Goal: Task Accomplishment & Management: Use online tool/utility

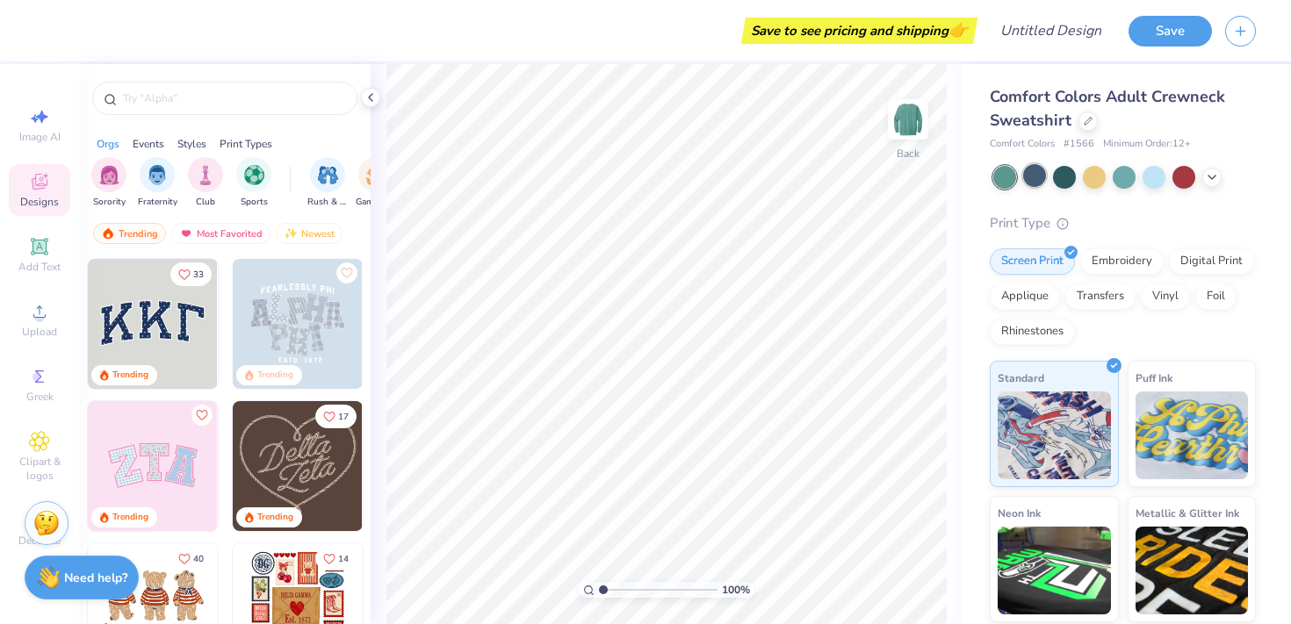
click at [1033, 184] on div at bounding box center [1034, 175] width 23 height 23
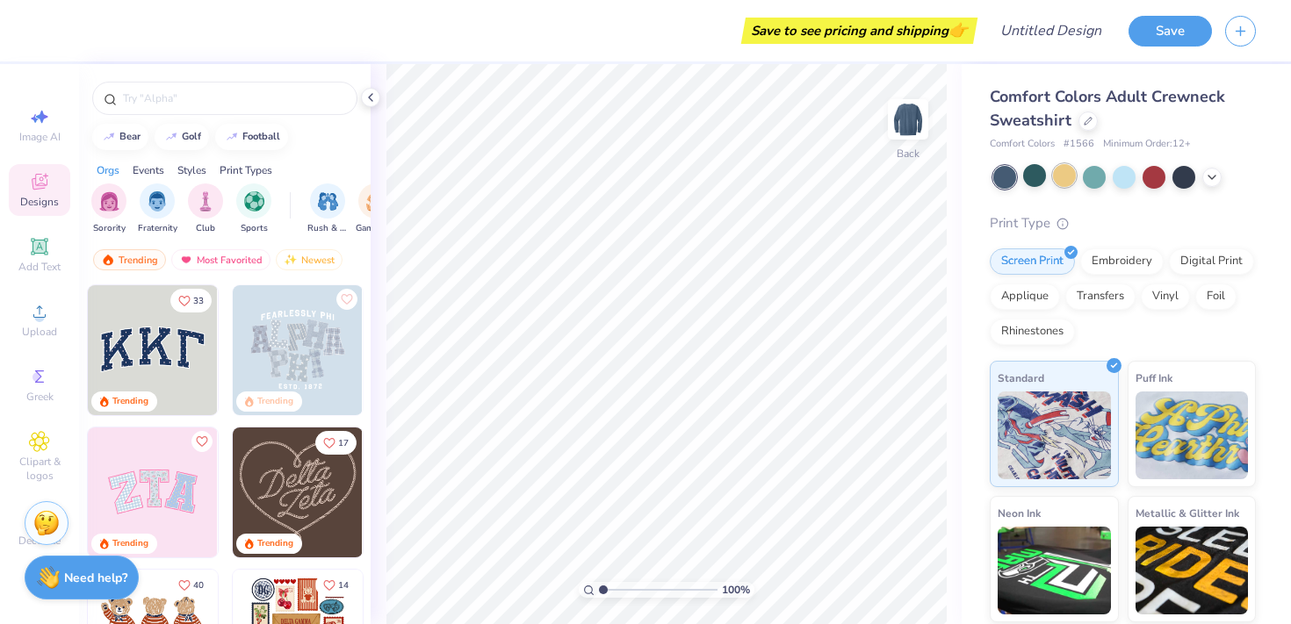
click at [1069, 183] on div at bounding box center [1064, 175] width 23 height 23
click at [1090, 184] on div at bounding box center [1094, 175] width 23 height 23
click at [1126, 180] on div at bounding box center [1123, 175] width 23 height 23
click at [1156, 180] on div at bounding box center [1153, 175] width 23 height 23
click at [1190, 180] on div at bounding box center [1183, 175] width 23 height 23
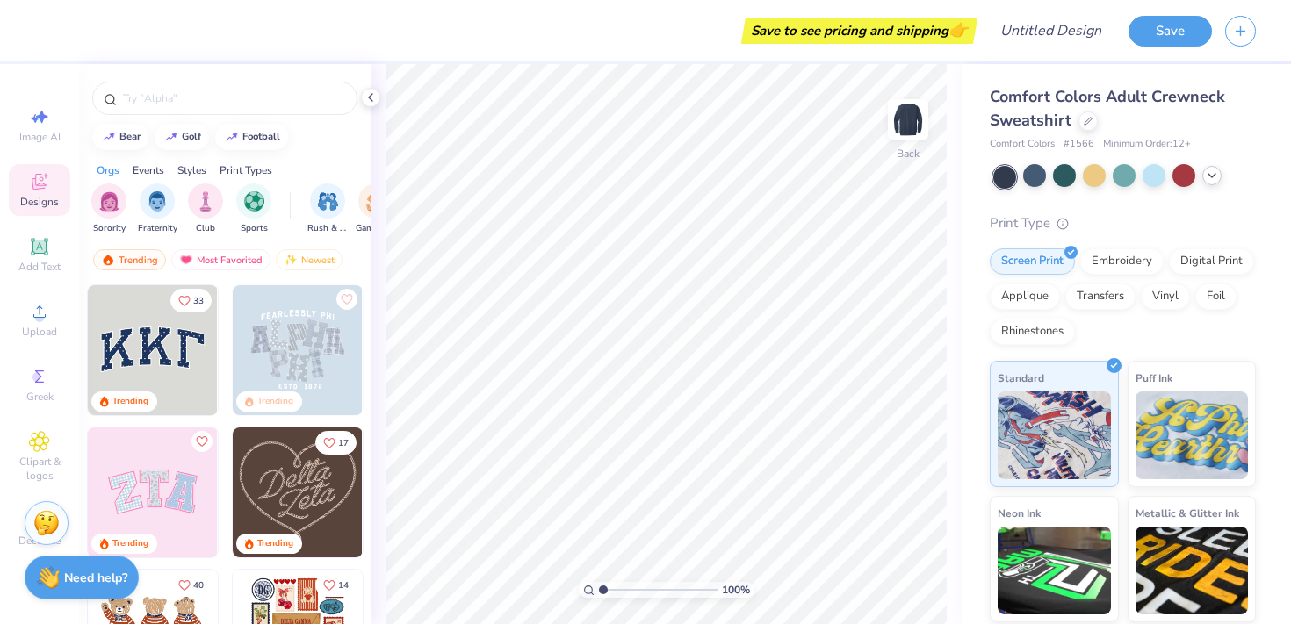
click at [1212, 176] on icon at bounding box center [1212, 176] width 14 height 14
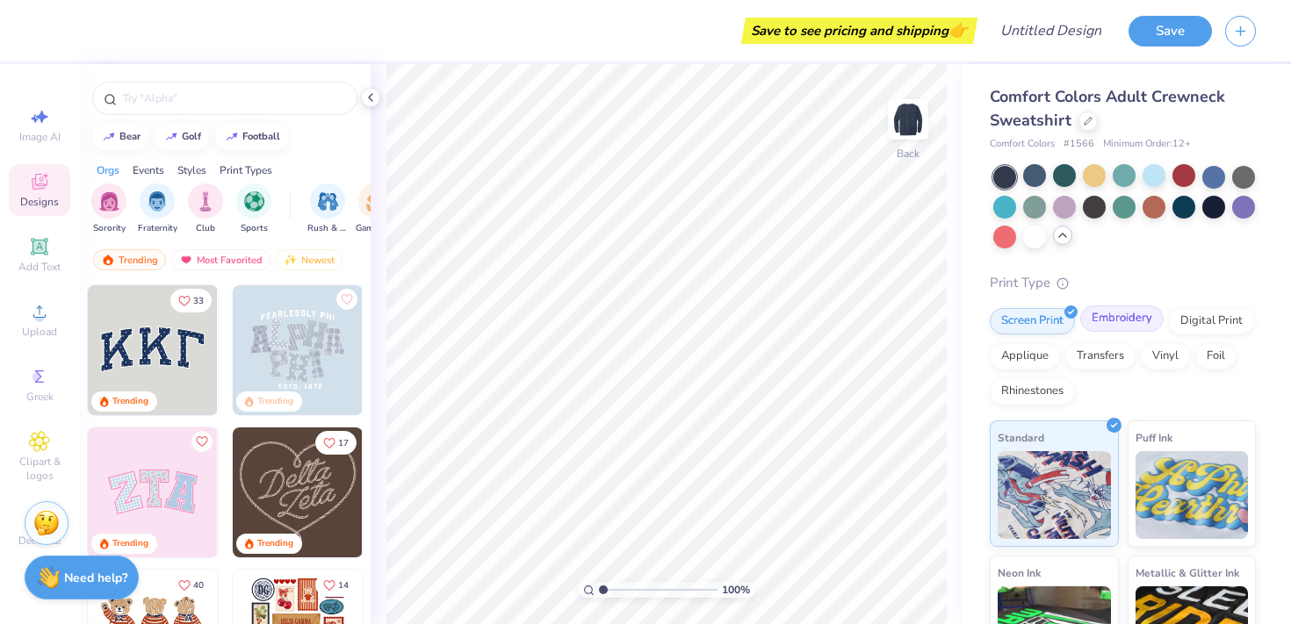
click at [1119, 321] on div "Embroidery" at bounding box center [1121, 319] width 83 height 26
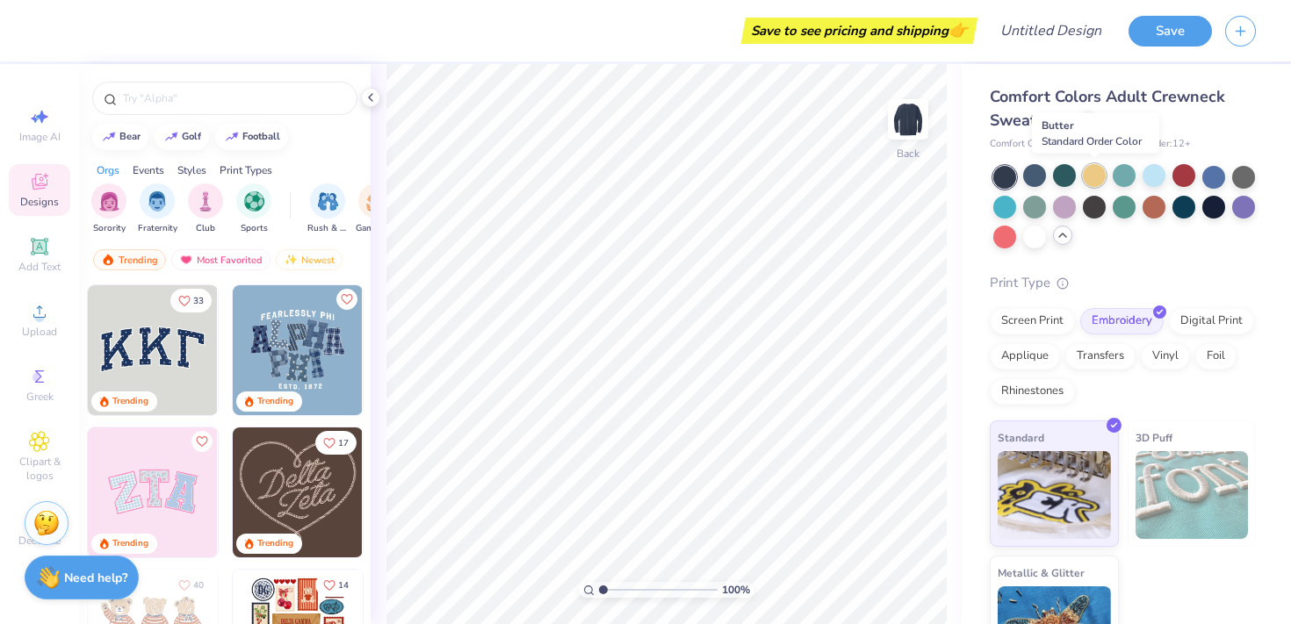
click at [1097, 180] on div at bounding box center [1094, 175] width 23 height 23
click at [1148, 205] on div at bounding box center [1153, 205] width 23 height 23
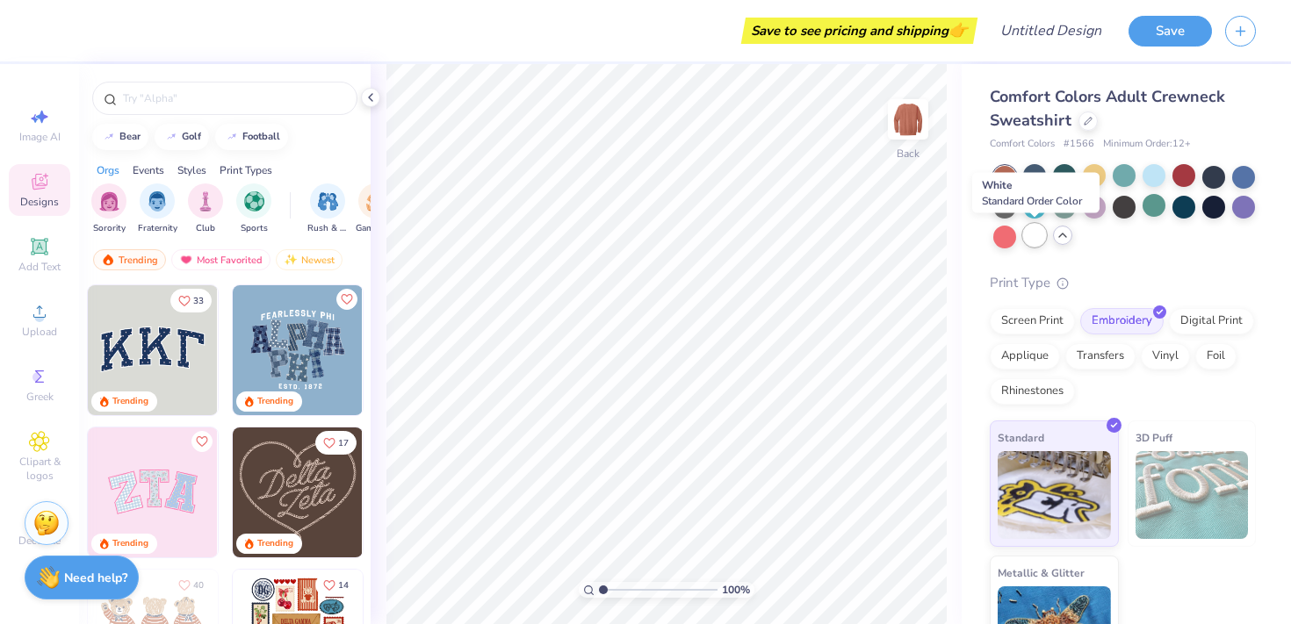
click at [1038, 241] on div at bounding box center [1034, 235] width 23 height 23
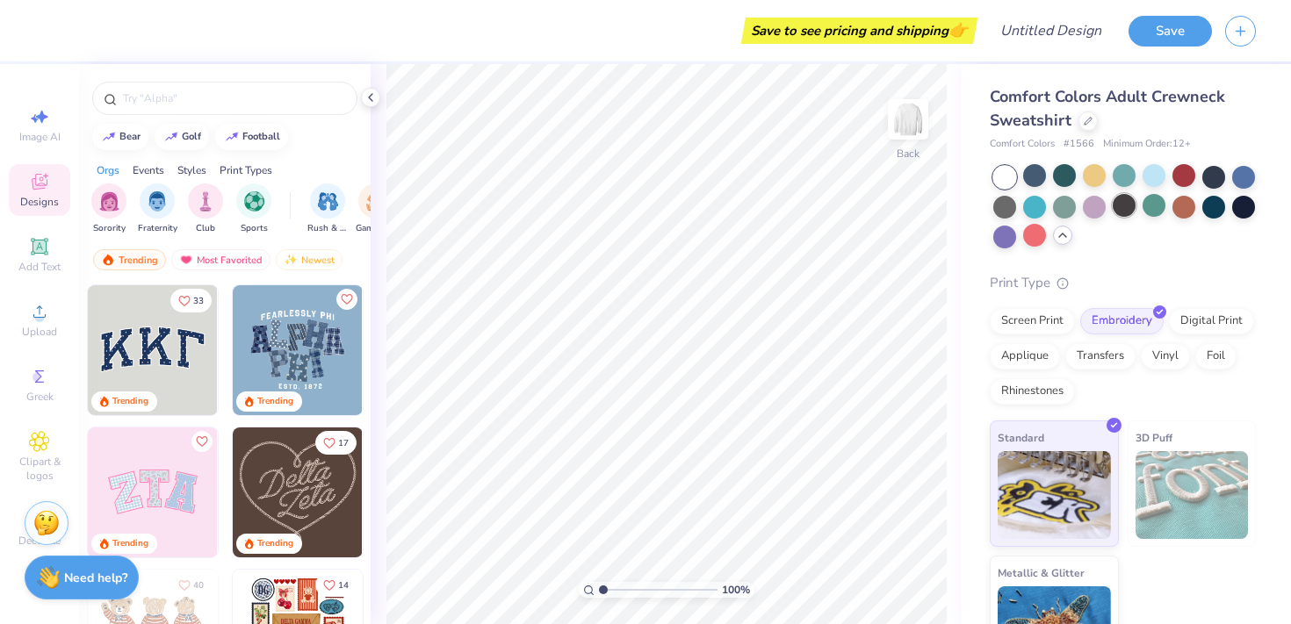
click at [1135, 205] on div at bounding box center [1123, 205] width 23 height 23
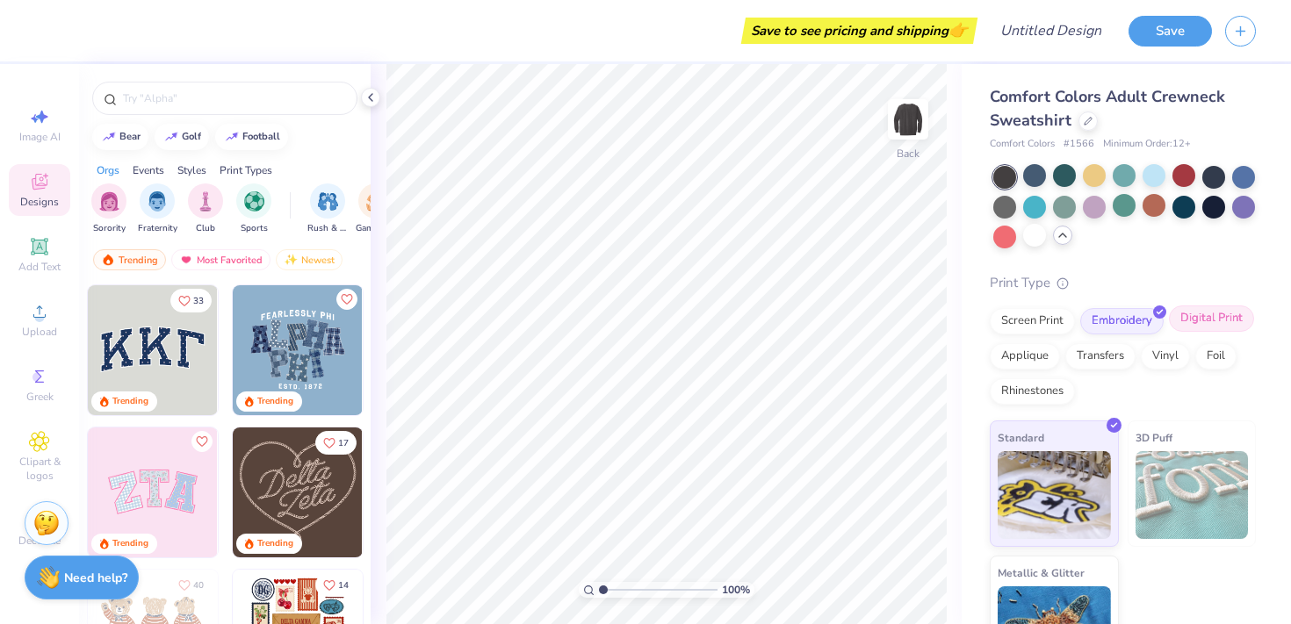
scroll to position [58, 0]
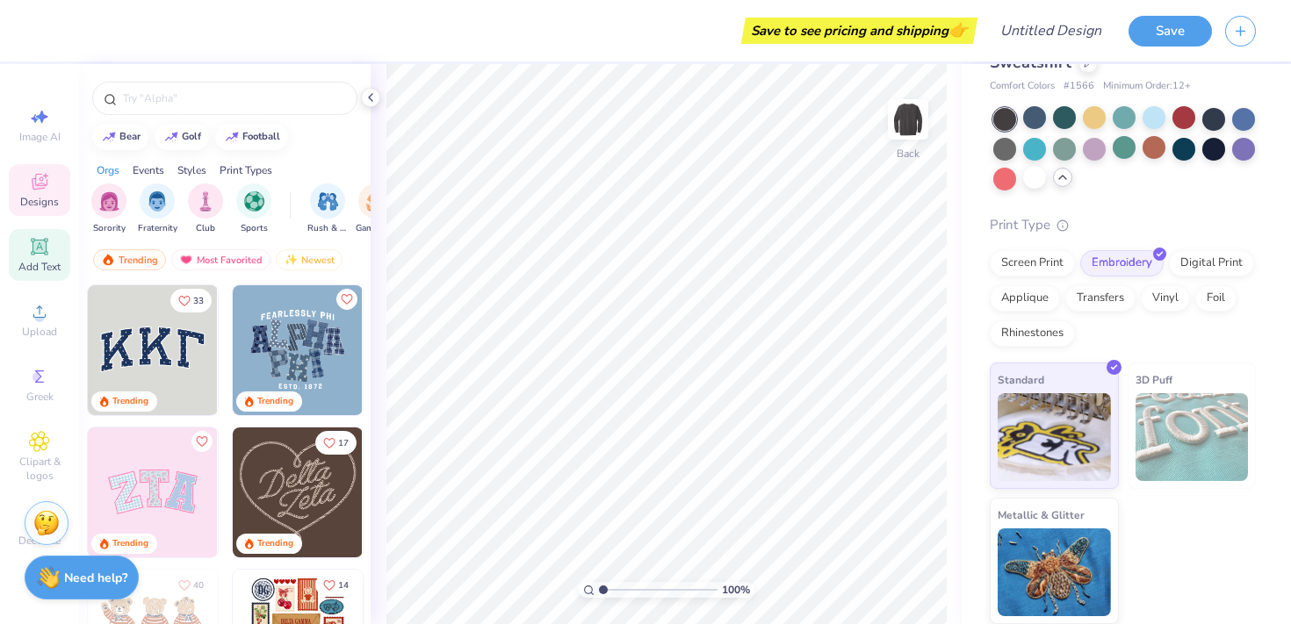
click at [47, 255] on icon at bounding box center [39, 246] width 21 height 21
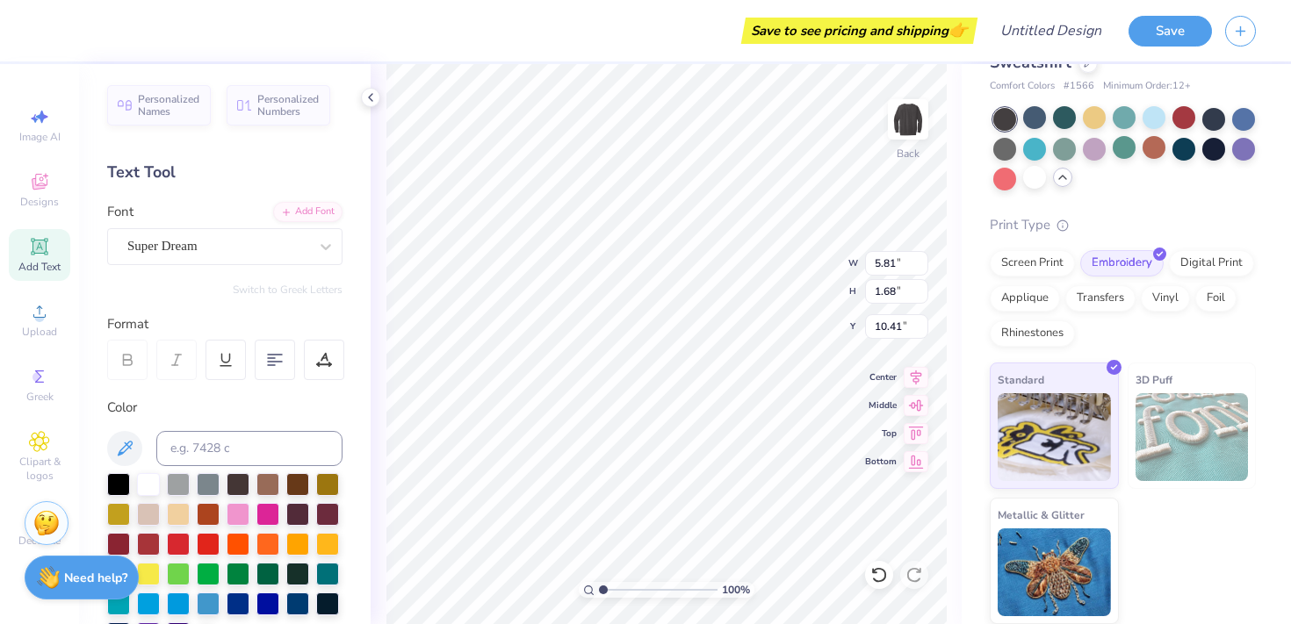
type textarea "T"
type textarea "c"
type textarea "Cram Crew"
type input "3.00"
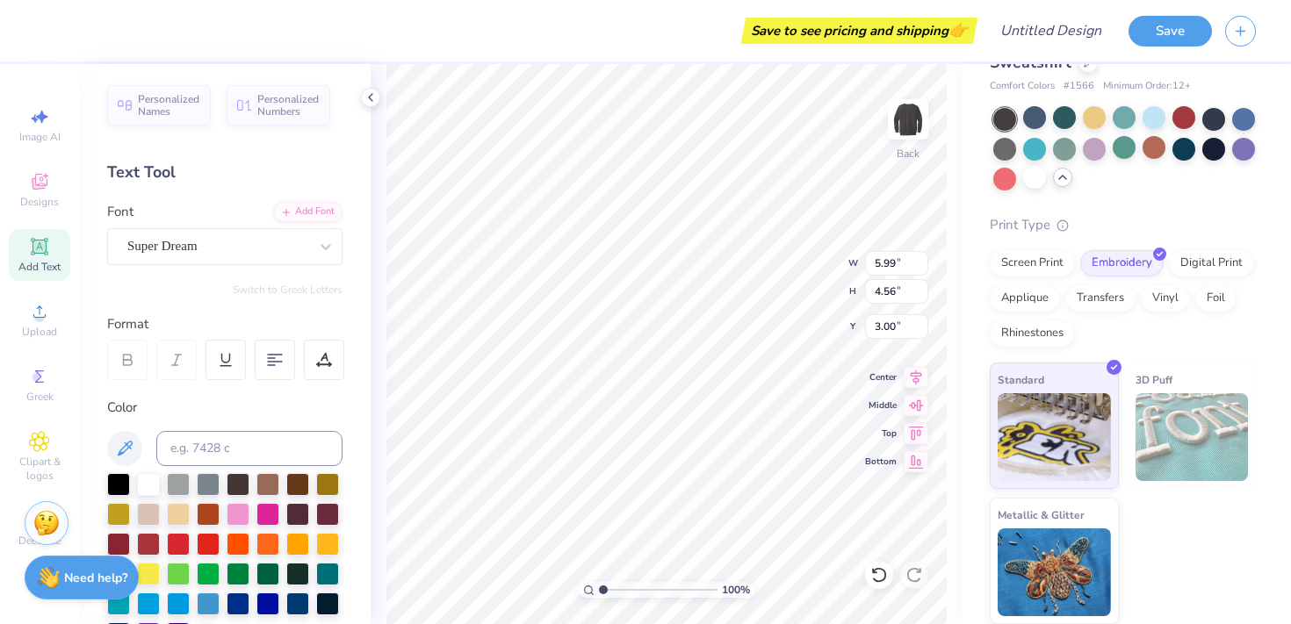
type input "4.59"
type input "3.50"
type input "3.84"
click at [241, 248] on div "Super Dream" at bounding box center [218, 246] width 184 height 27
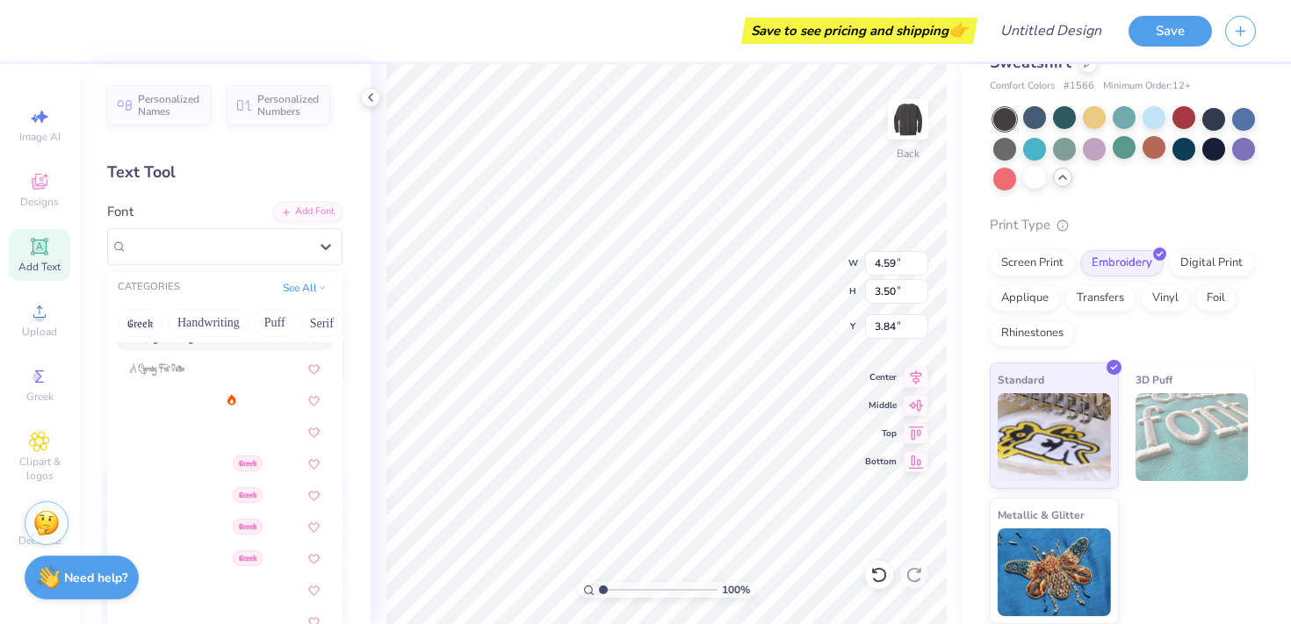
scroll to position [207, 0]
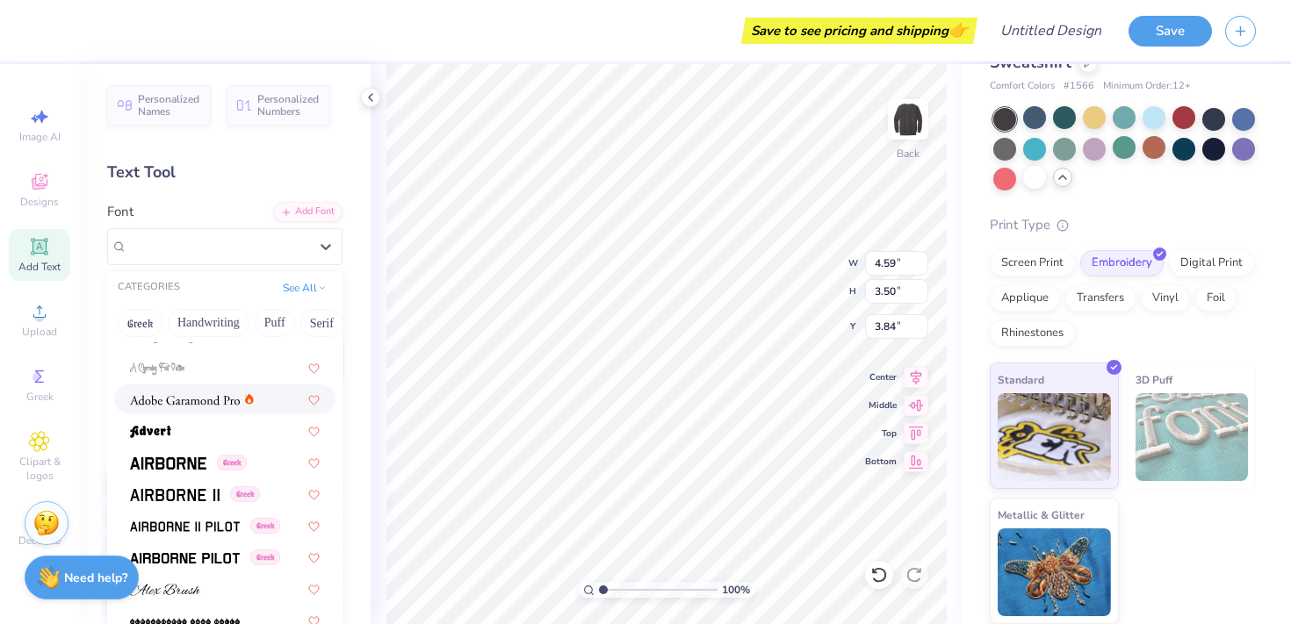
click at [185, 410] on div at bounding box center [224, 399] width 221 height 29
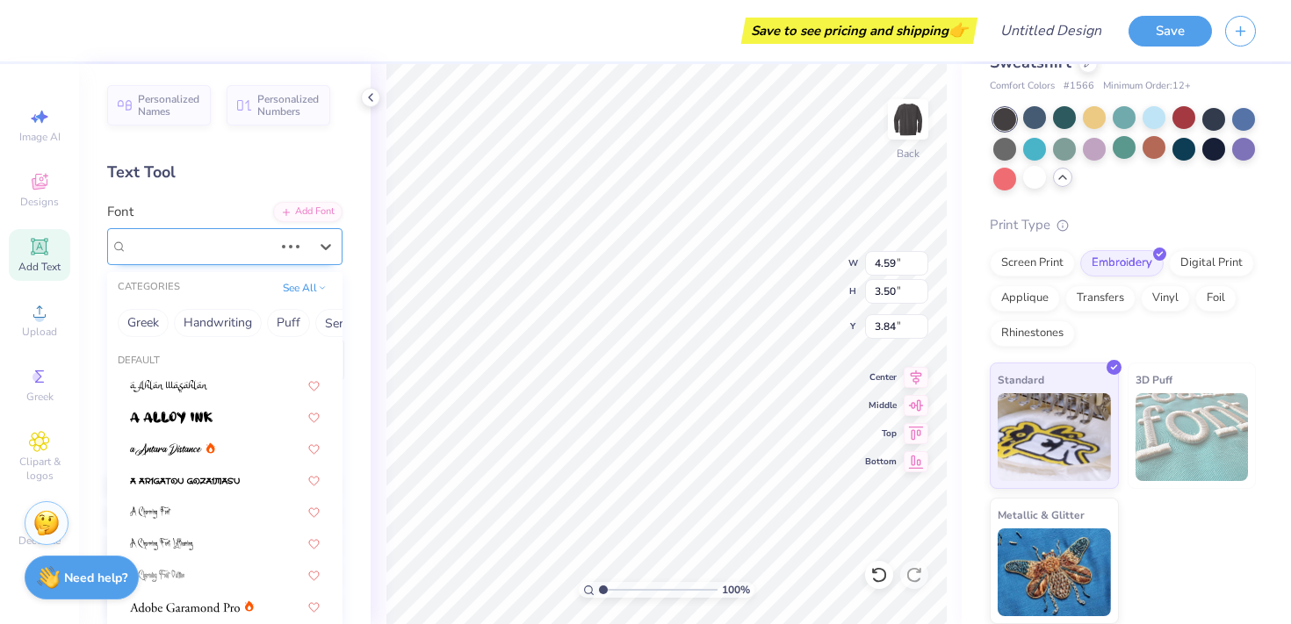
click at [209, 234] on div at bounding box center [200, 246] width 146 height 24
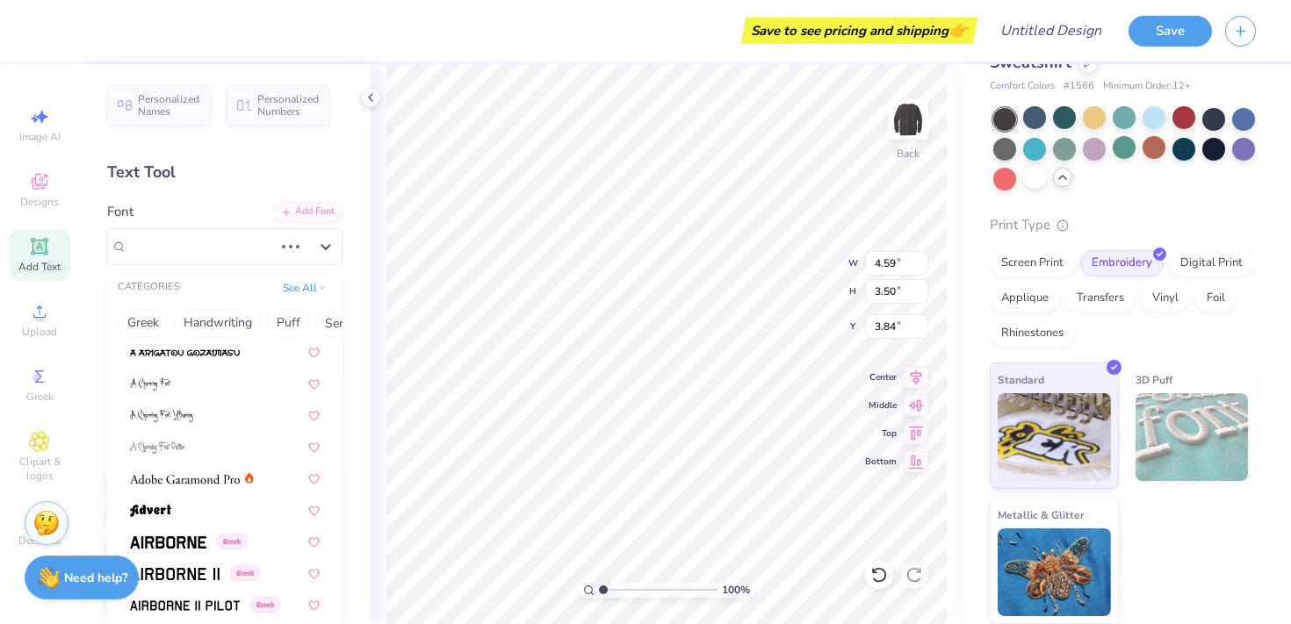
scroll to position [130, 0]
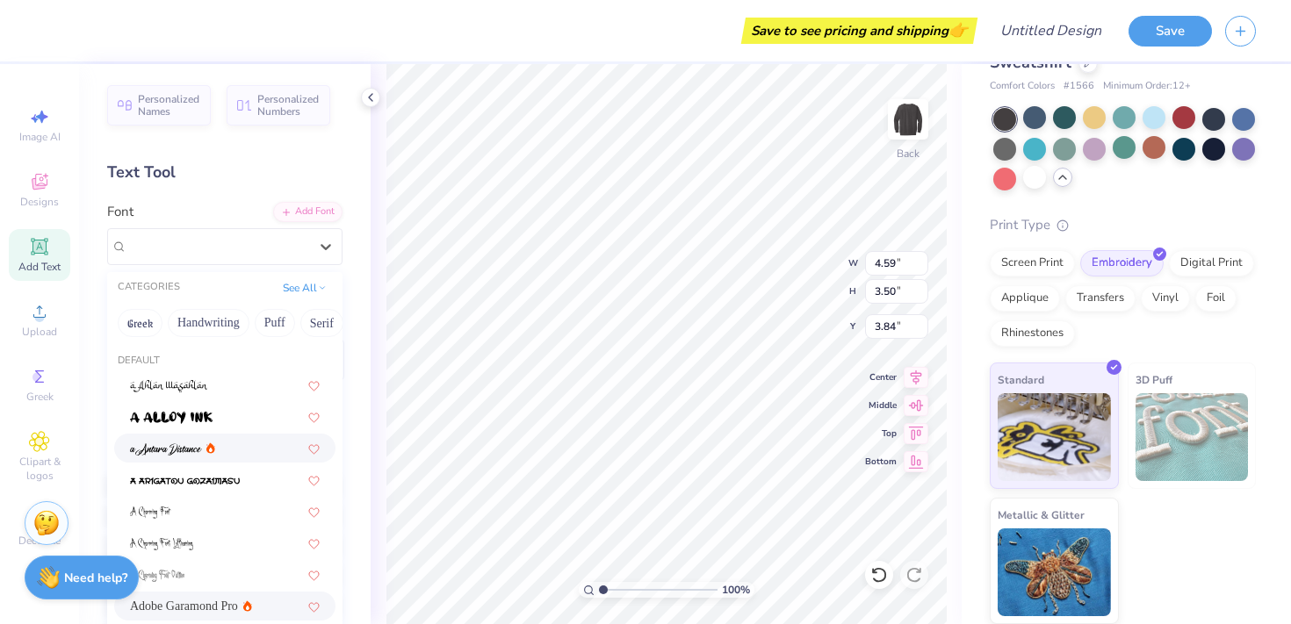
type input "3.96"
type input "3.48"
type input "3.85"
click at [205, 320] on button "Handwriting" at bounding box center [209, 323] width 82 height 28
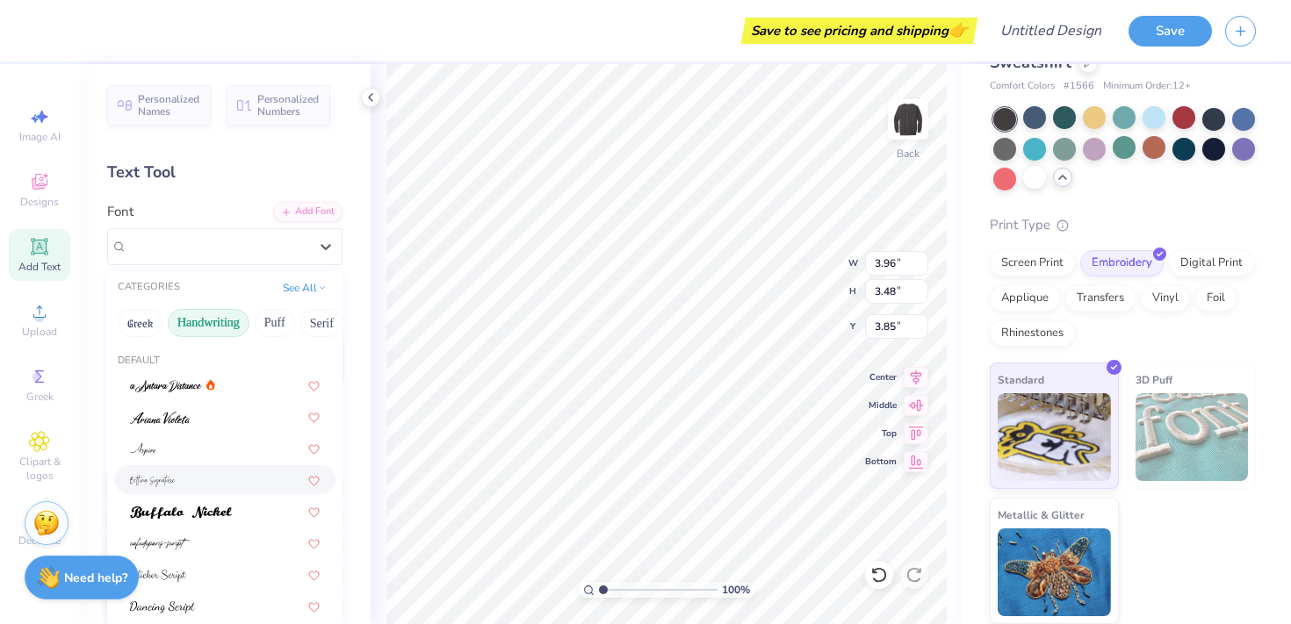
click at [194, 471] on div at bounding box center [225, 480] width 190 height 18
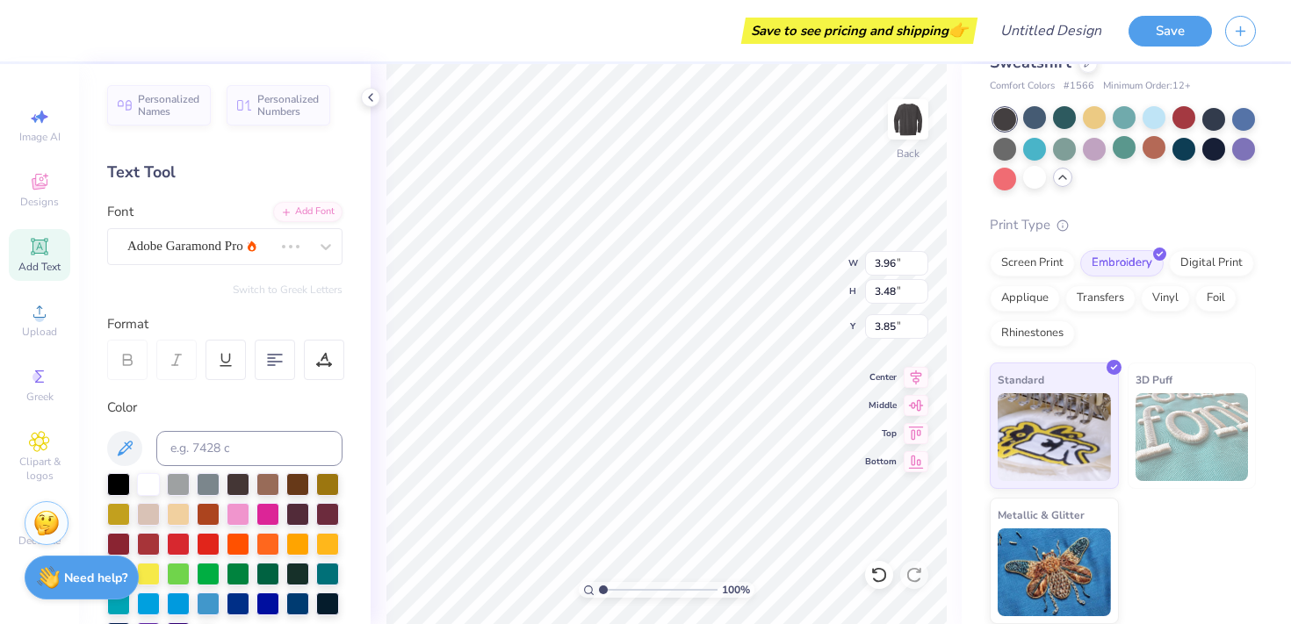
type input "6.25"
type input "4.97"
type input "3.10"
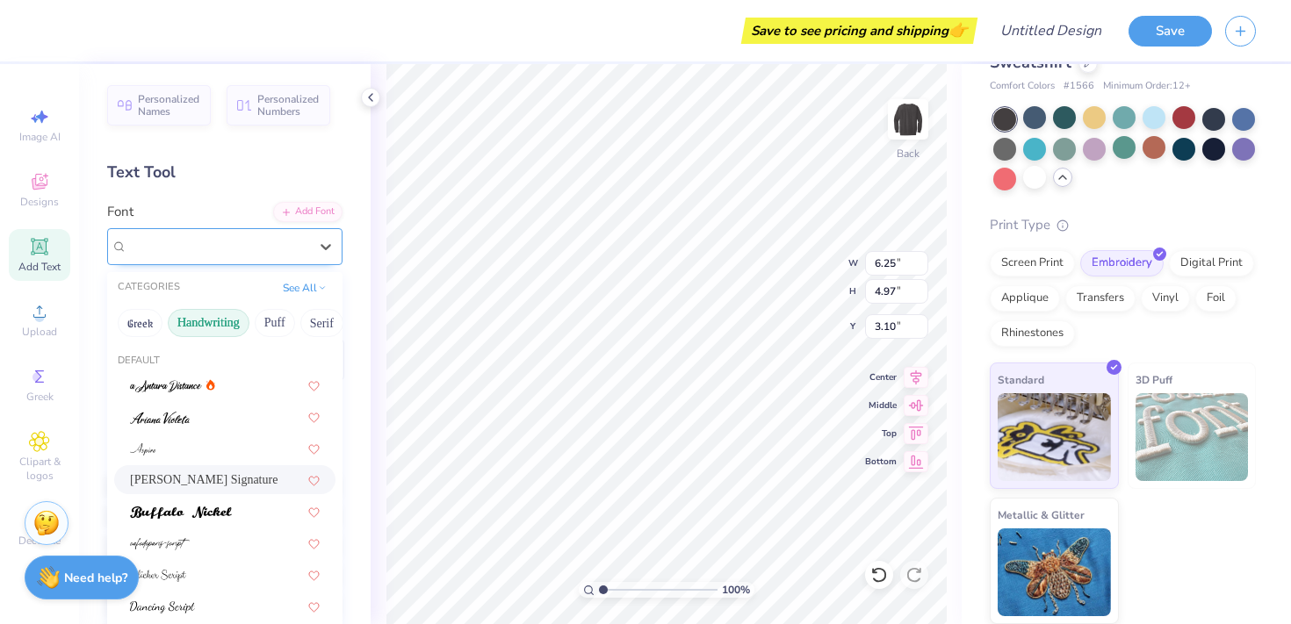
click at [187, 263] on div "[PERSON_NAME] Signature" at bounding box center [224, 246] width 235 height 37
click at [194, 457] on div at bounding box center [225, 448] width 190 height 18
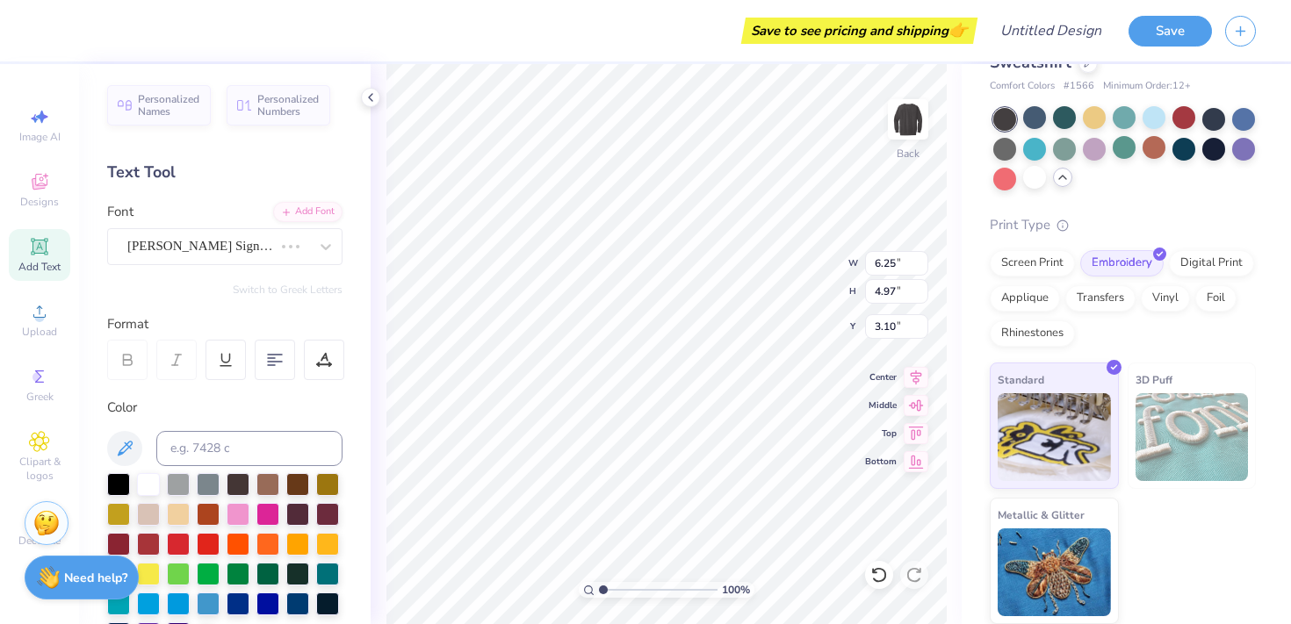
type input "2.54"
type input "3.52"
type input "3.83"
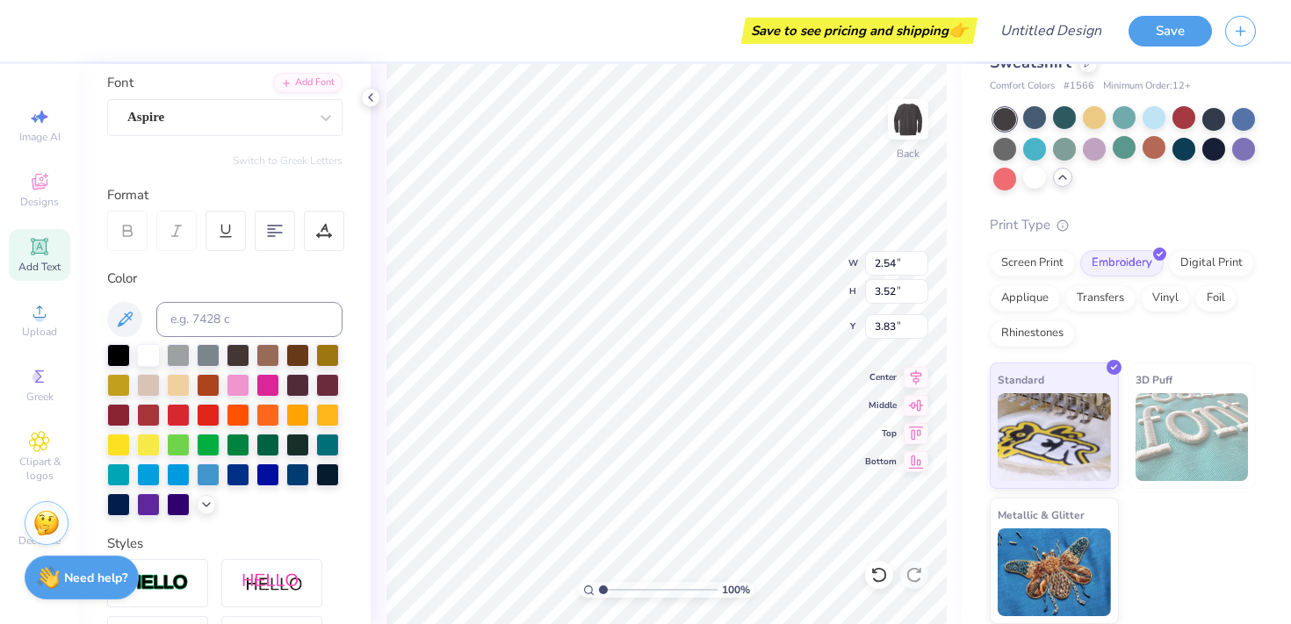
scroll to position [132, 0]
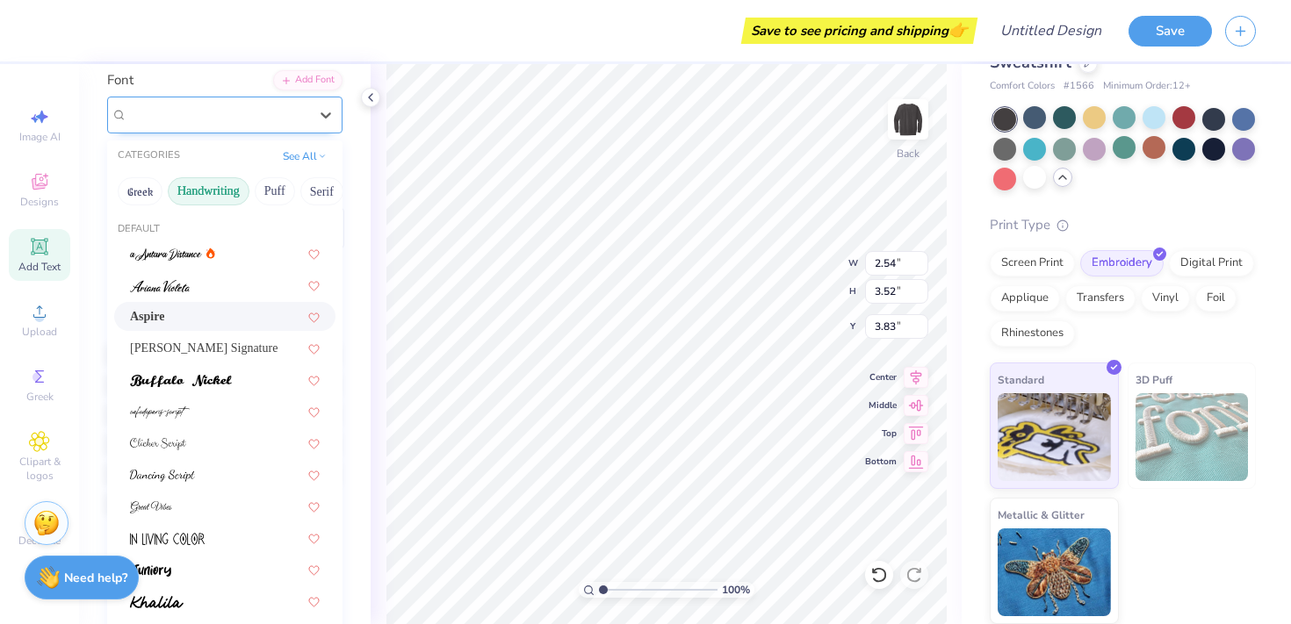
click at [223, 120] on div "Aspire" at bounding box center [218, 114] width 184 height 27
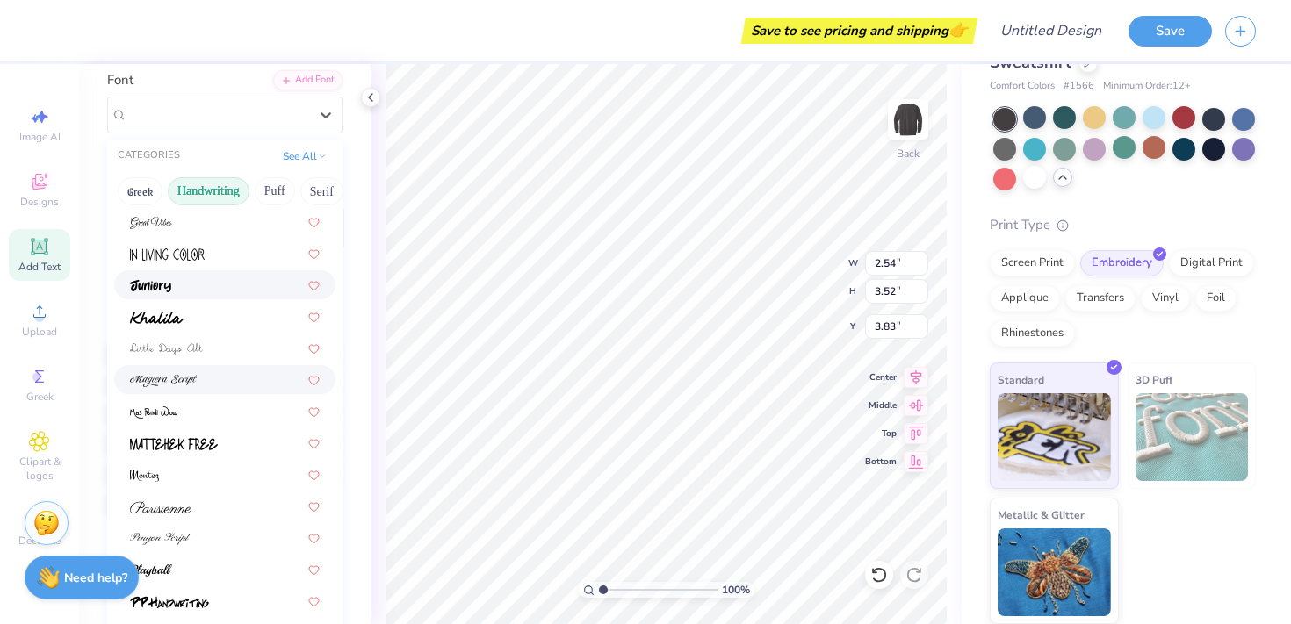
scroll to position [288, 0]
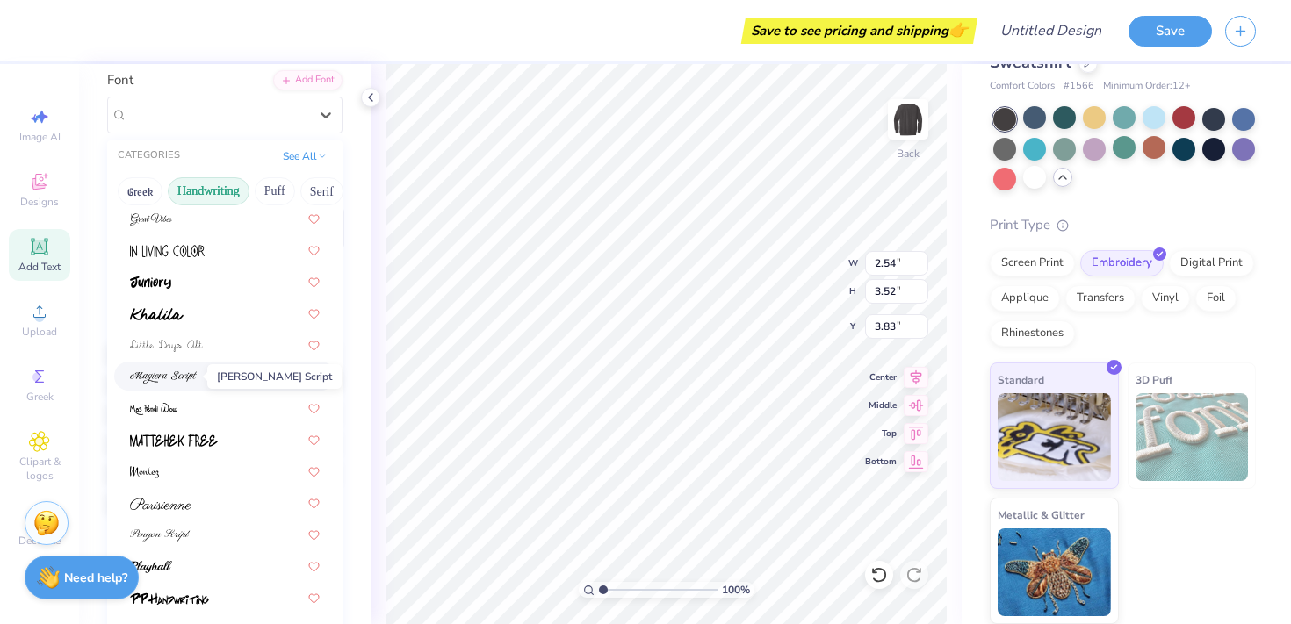
click at [192, 372] on img at bounding box center [163, 377] width 67 height 12
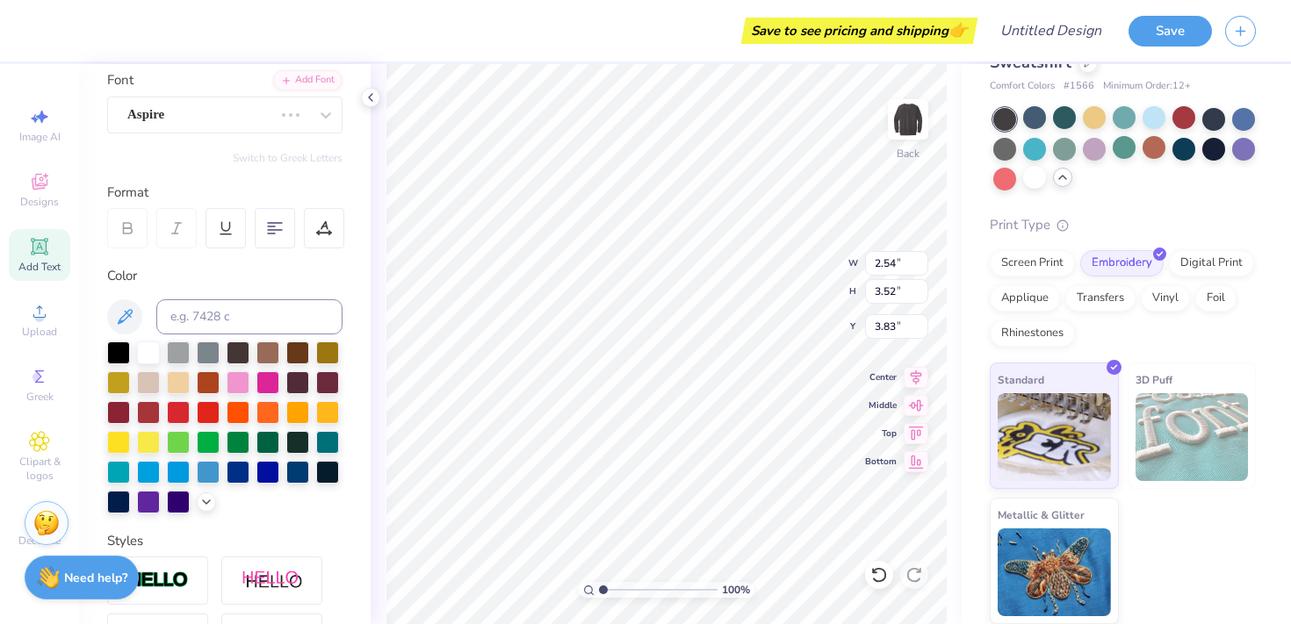
type input "5.03"
type input "3.77"
type input "3.70"
click at [200, 119] on div "[PERSON_NAME] Script" at bounding box center [218, 114] width 184 height 27
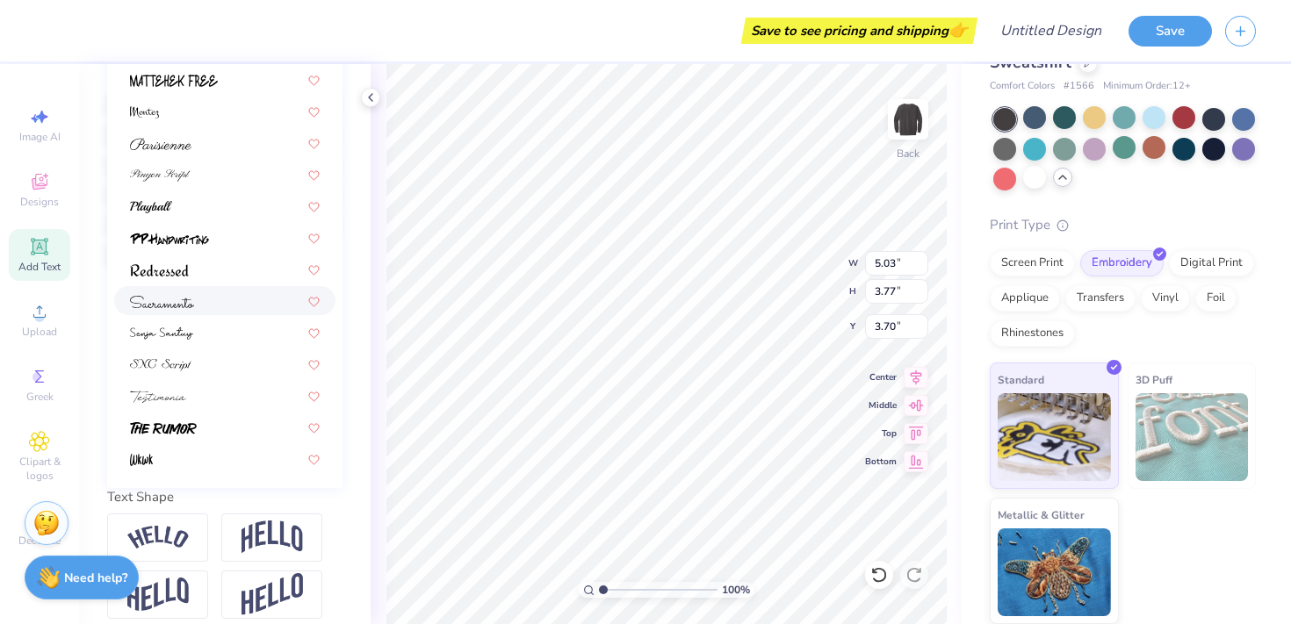
scroll to position [396, 0]
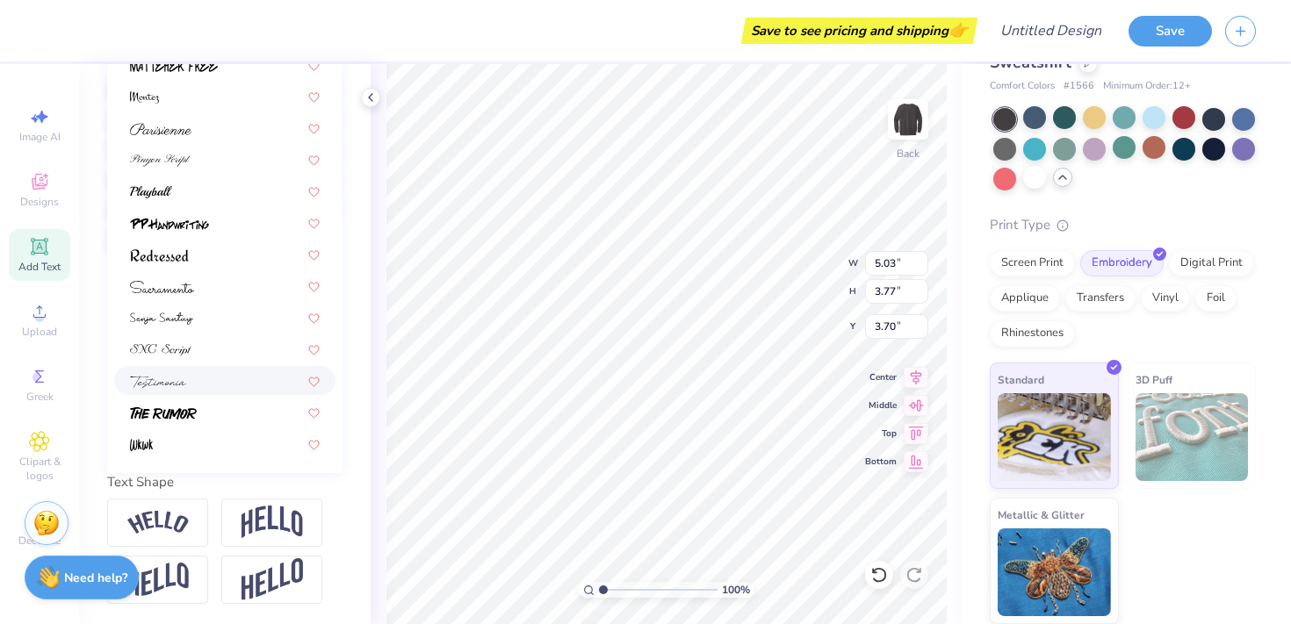
click at [191, 374] on div at bounding box center [225, 380] width 190 height 18
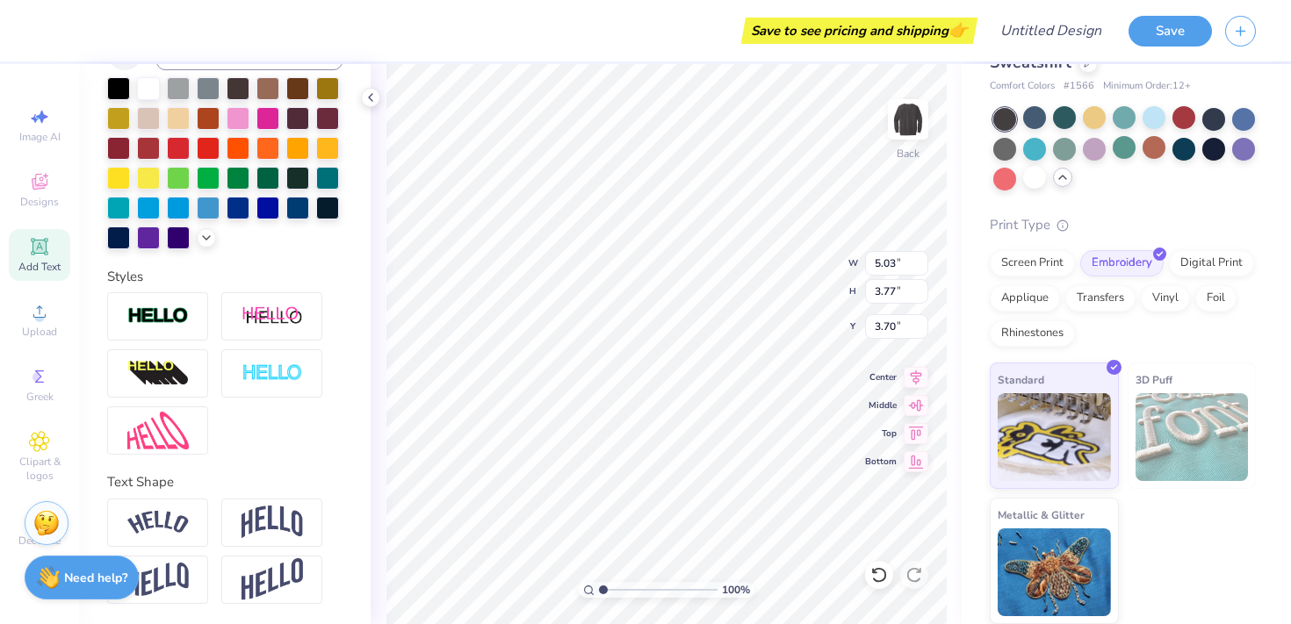
type input "3.73"
type input "3.51"
type input "3.83"
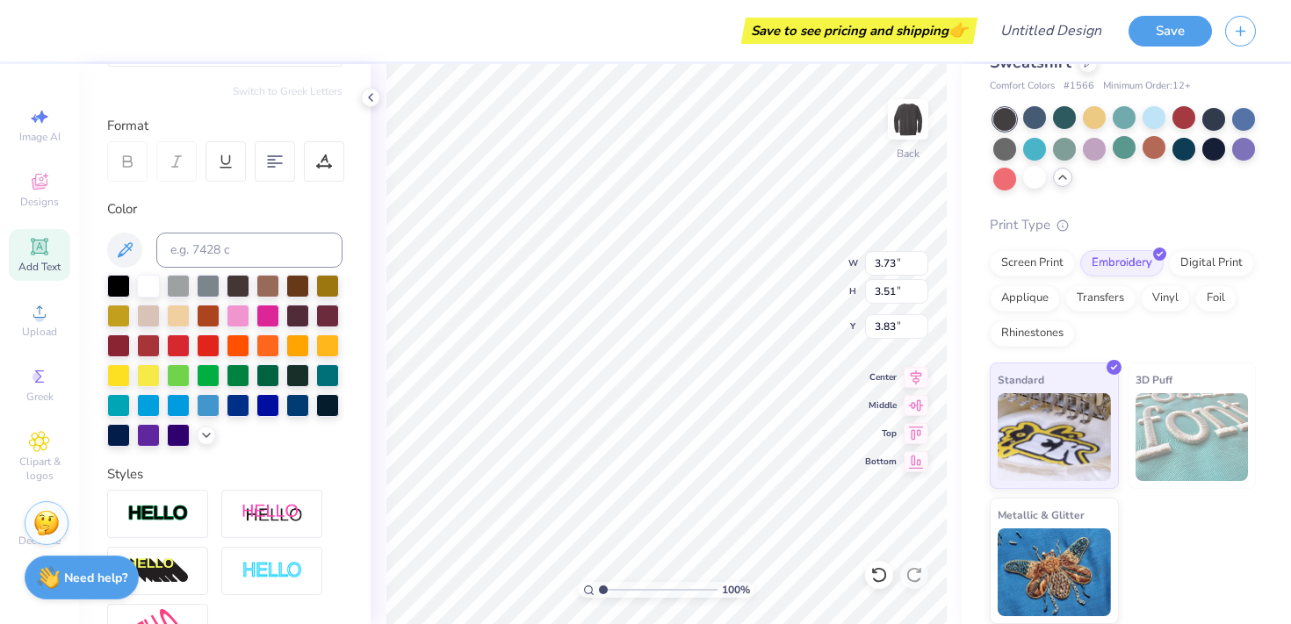
scroll to position [0, 0]
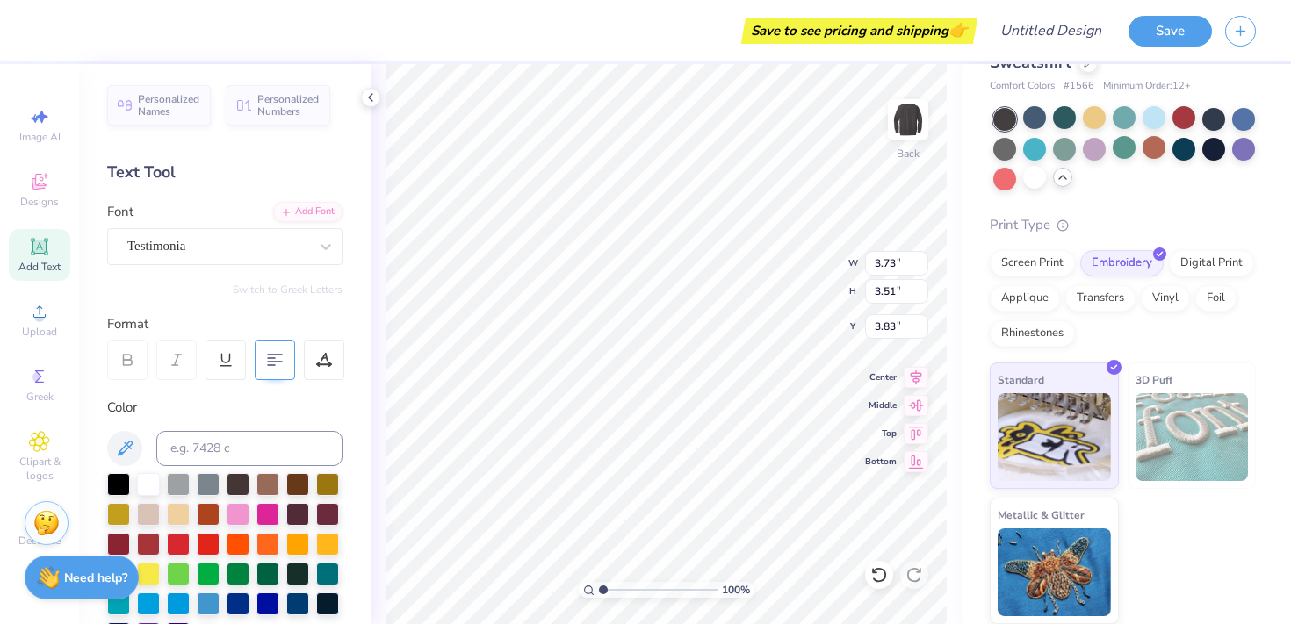
click at [279, 358] on icon at bounding box center [275, 360] width 16 height 16
click at [279, 358] on 378 at bounding box center [278, 358] width 7 height 0
type input "3.73"
click at [273, 363] on icon at bounding box center [275, 360] width 16 height 16
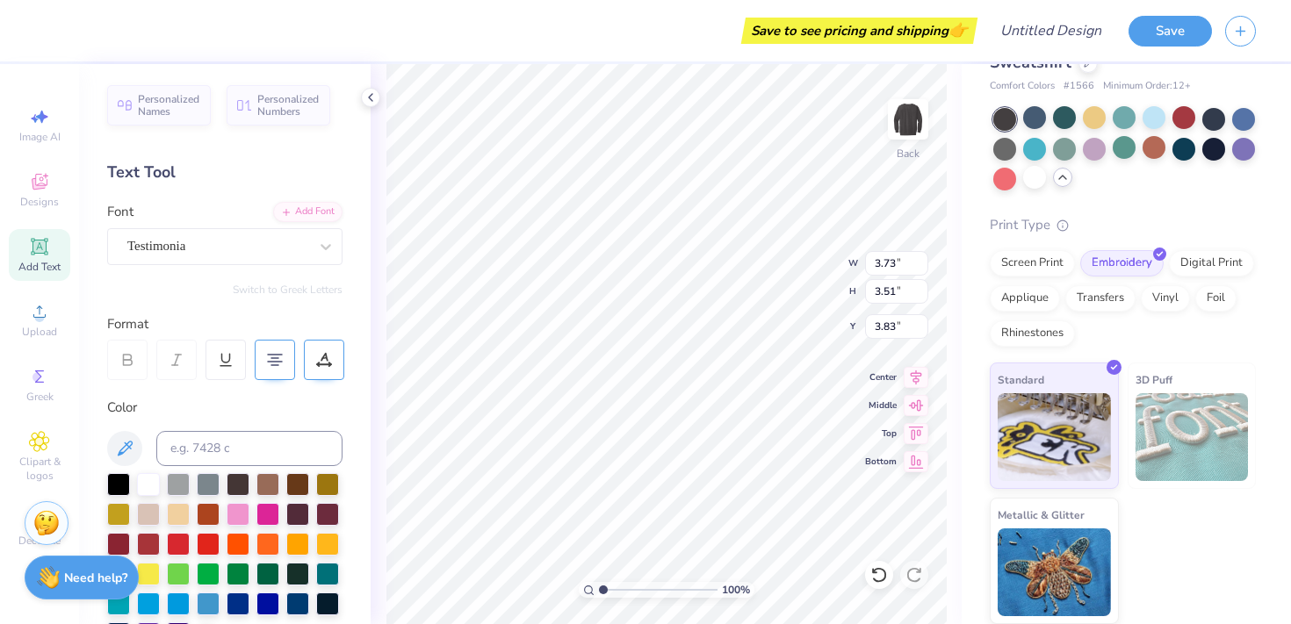
click at [325, 358] on icon at bounding box center [324, 360] width 16 height 16
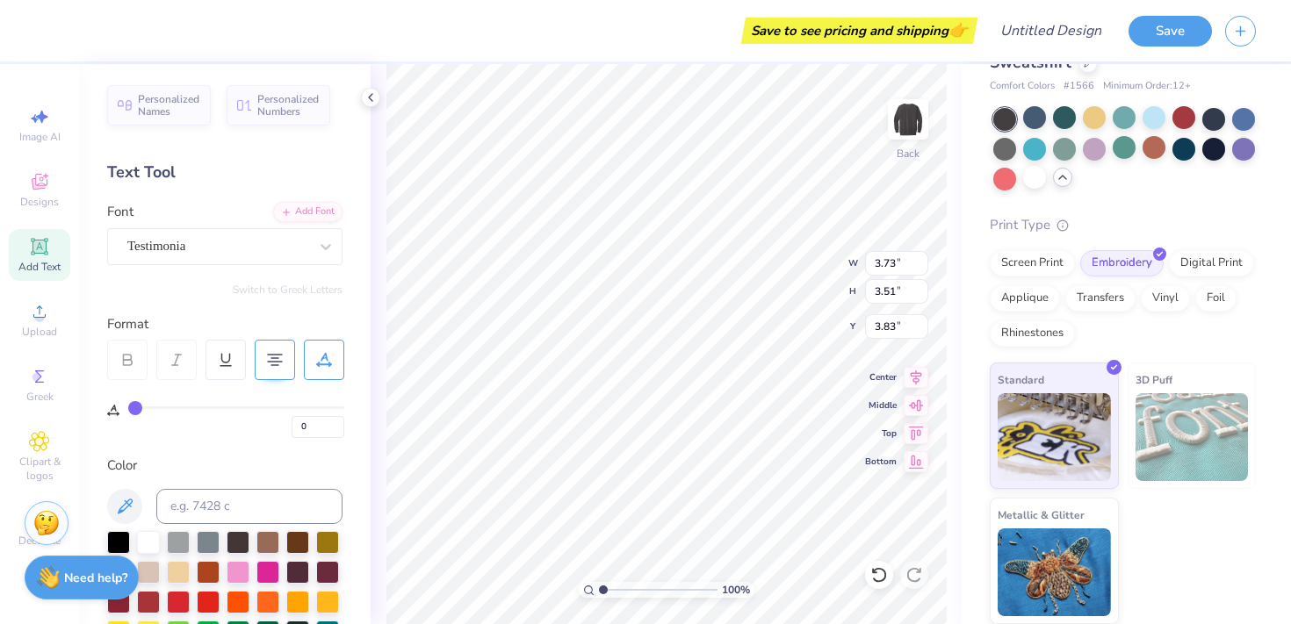
type input "4"
type input "10"
type input "22"
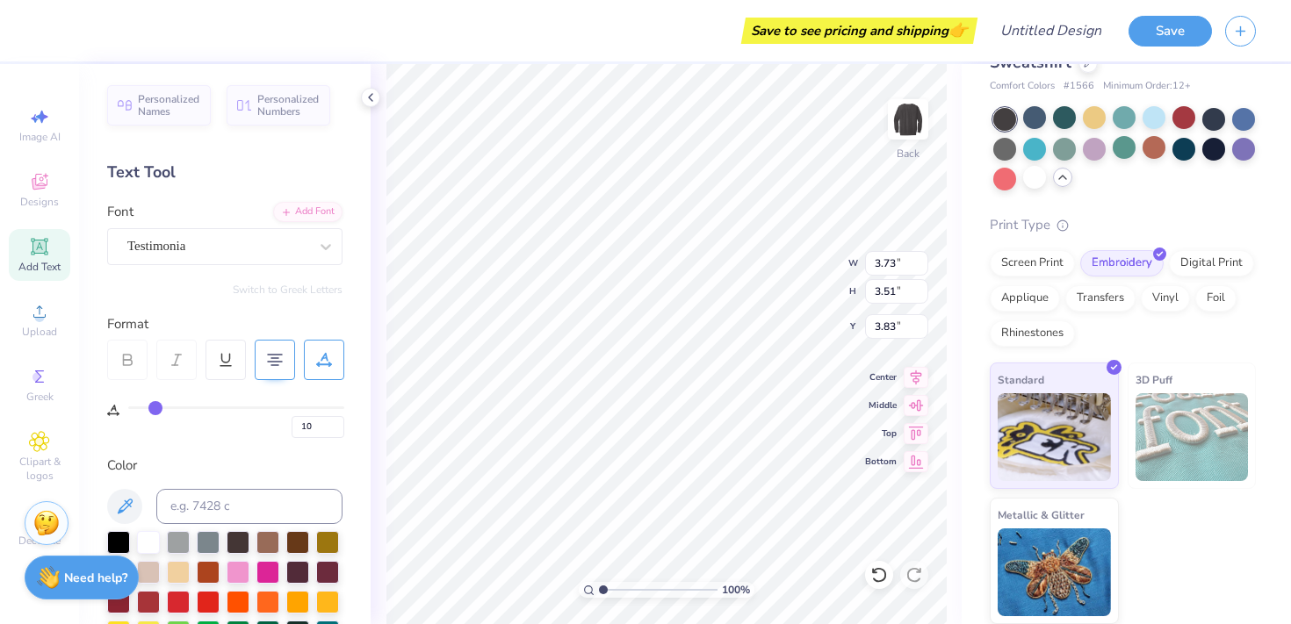
type input "22"
type input "40"
type input "50"
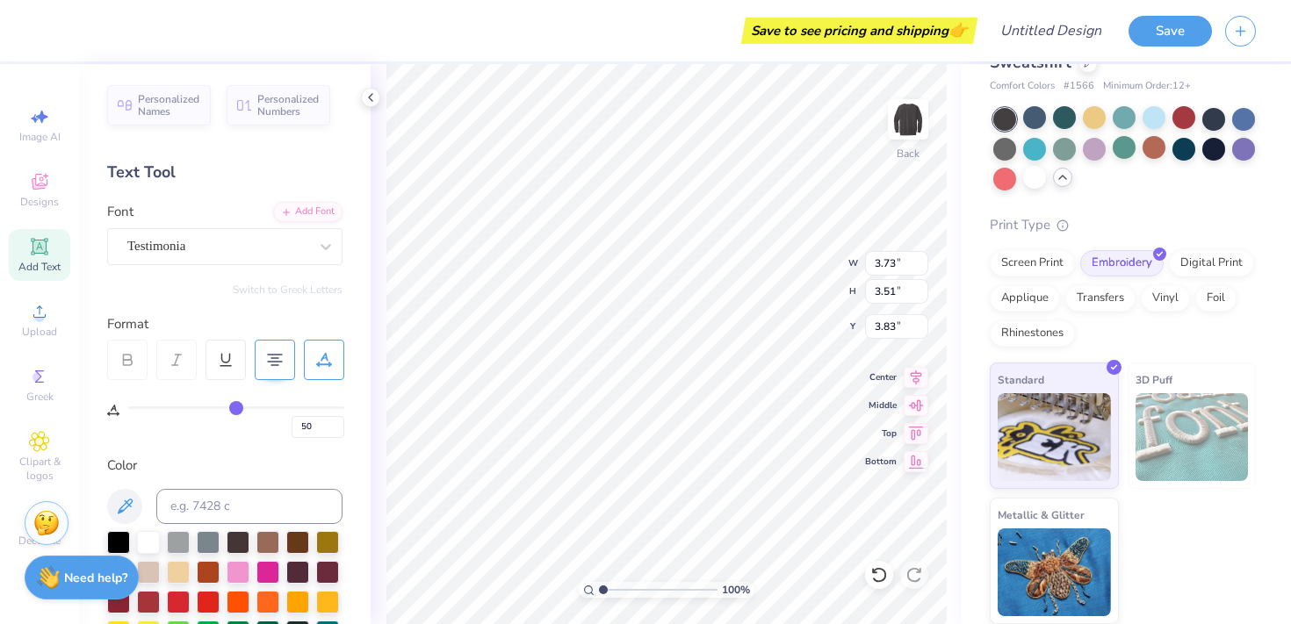
type input "55"
type input "56"
type input "58"
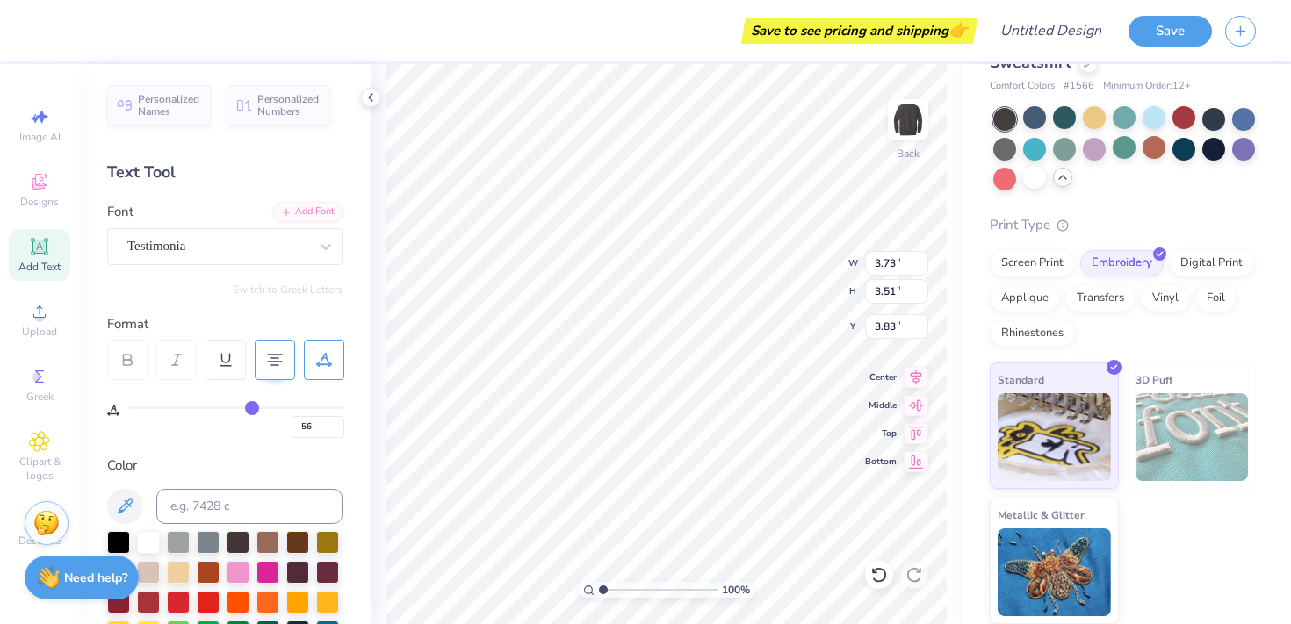
type input "58"
type input "62"
type input "66"
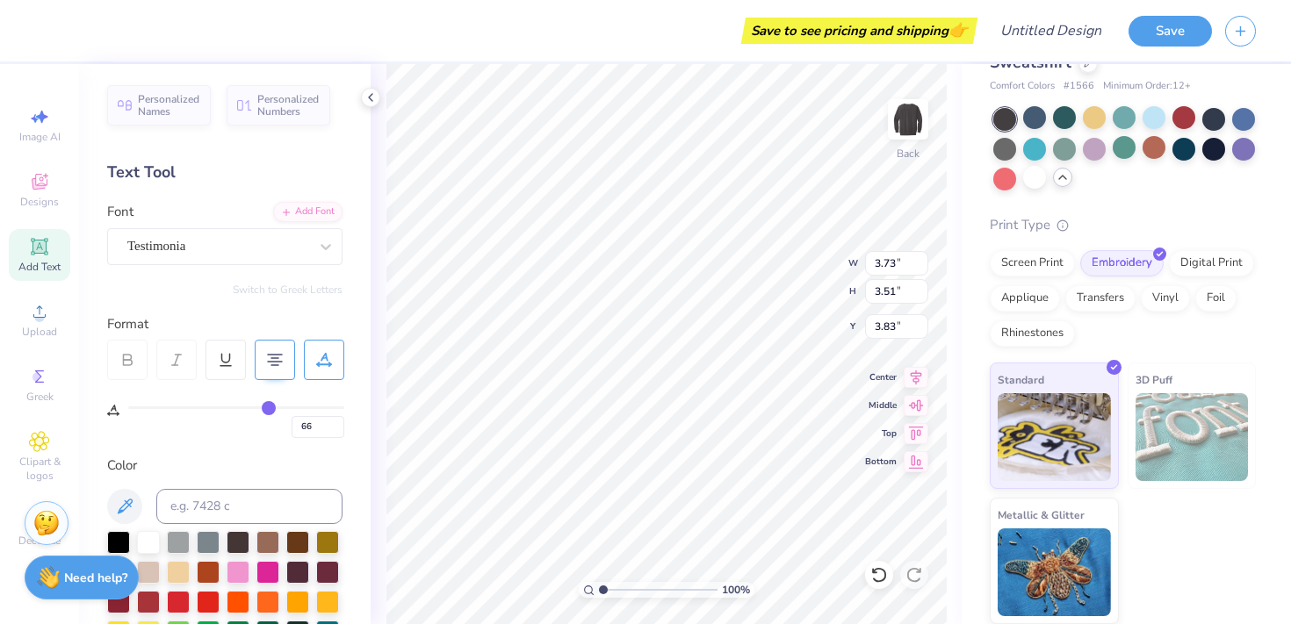
type input "69"
type input "72"
type input "73"
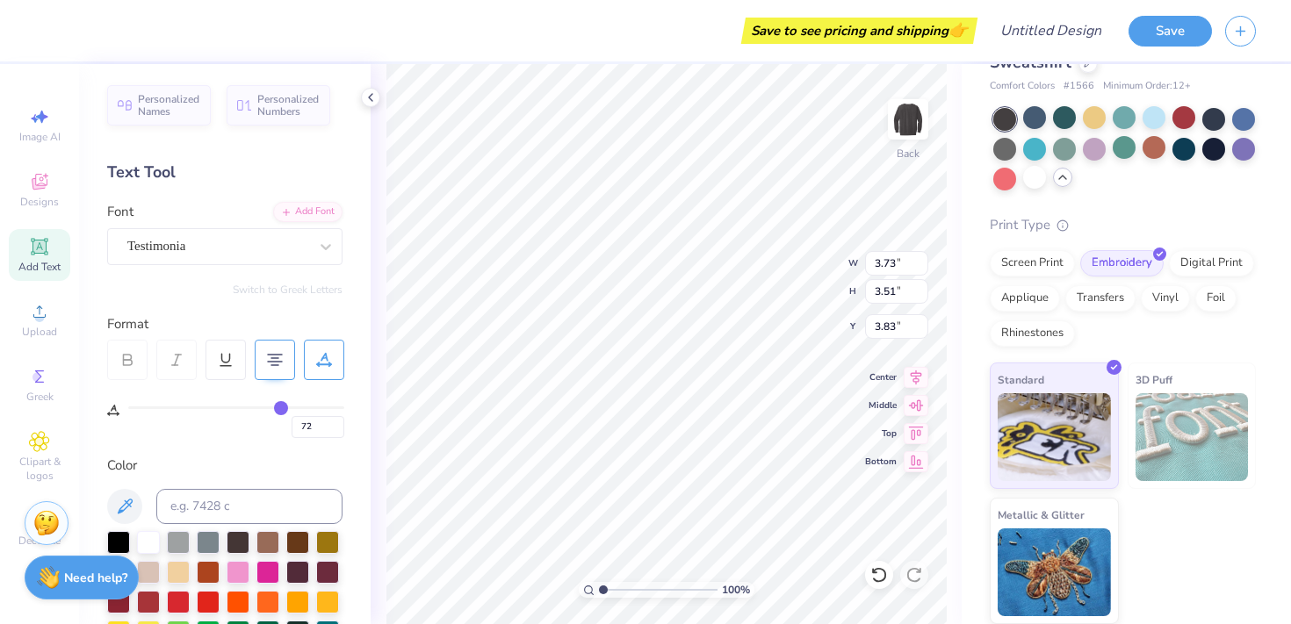
type input "73"
type input "66"
type input "20"
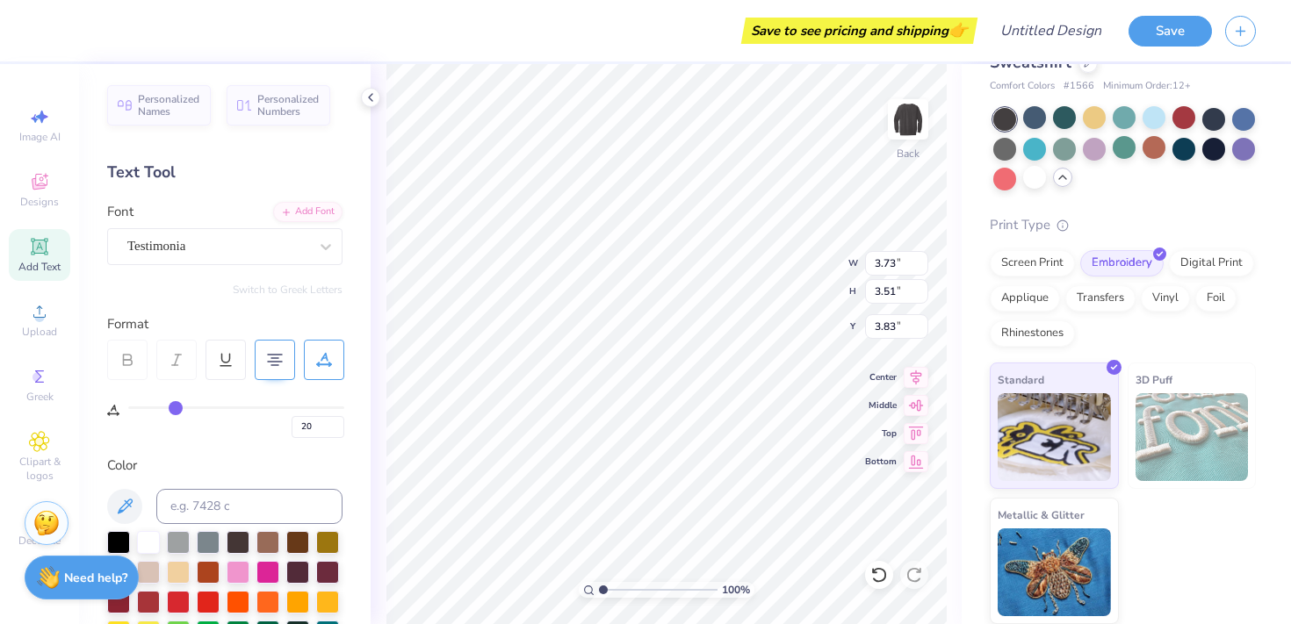
type input "0"
drag, startPoint x: 143, startPoint y: 407, endPoint x: 105, endPoint y: 412, distance: 38.1
click at [128, 409] on input "range" at bounding box center [236, 408] width 216 height 3
click at [249, 304] on div "Personalized Names Personalized Numbers Text Tool Add Font Font Testimonia Swit…" at bounding box center [224, 344] width 291 height 560
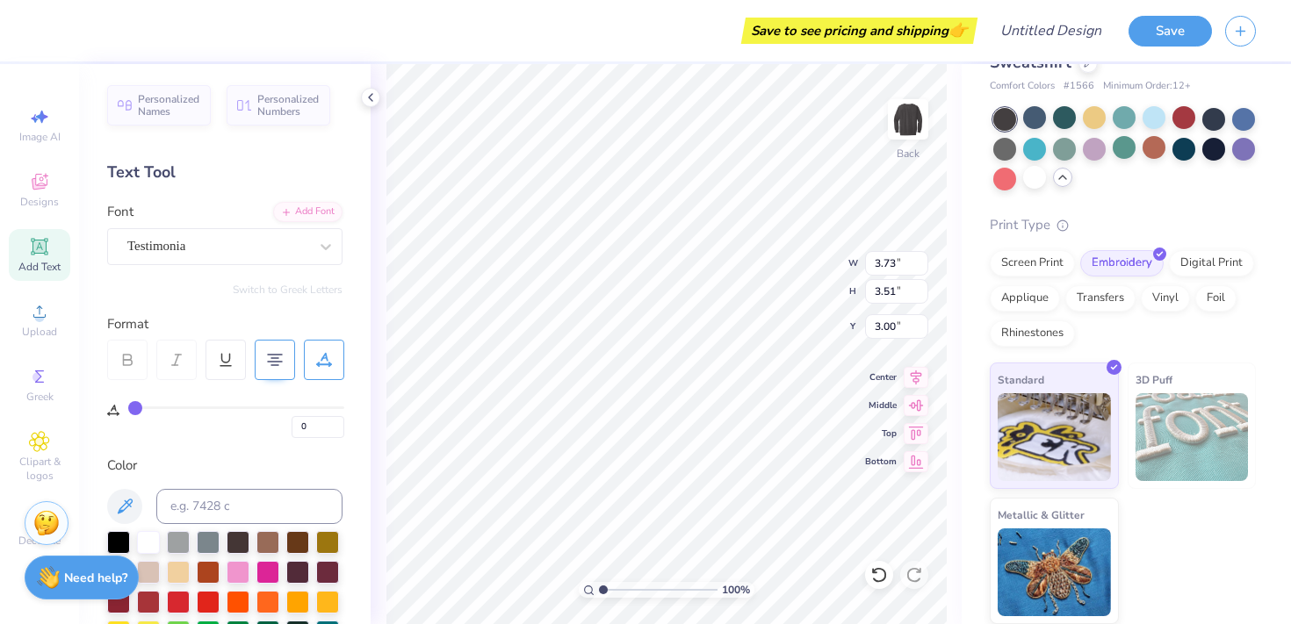
type input "3.00"
type input "4.55"
type input "4.28"
type input "3.00"
click at [35, 188] on icon at bounding box center [39, 183] width 14 height 11
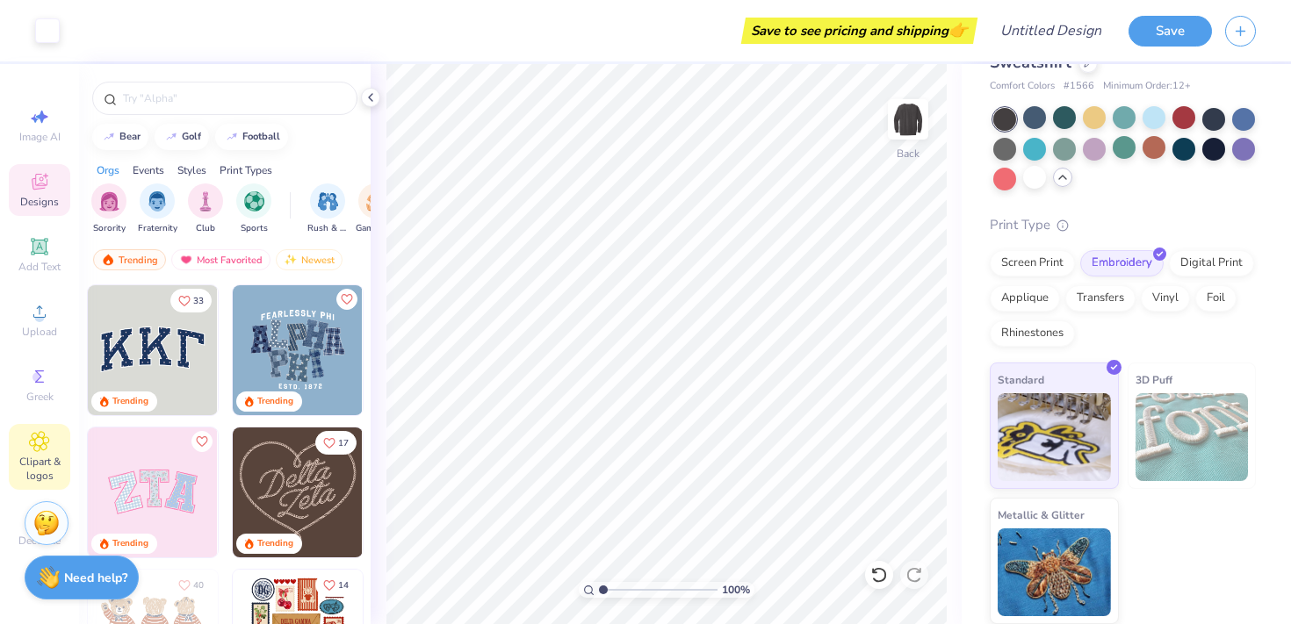
click at [40, 453] on div "Clipart & logos" at bounding box center [39, 457] width 61 height 66
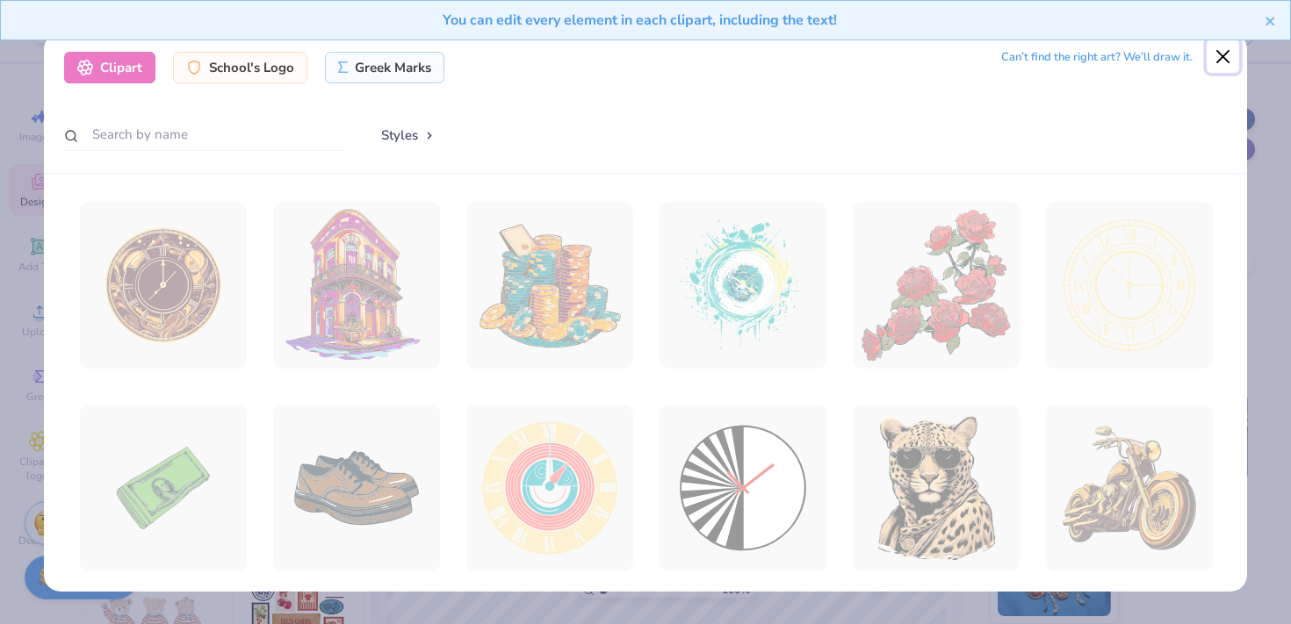
click at [1220, 58] on button "Close" at bounding box center [1222, 56] width 33 height 33
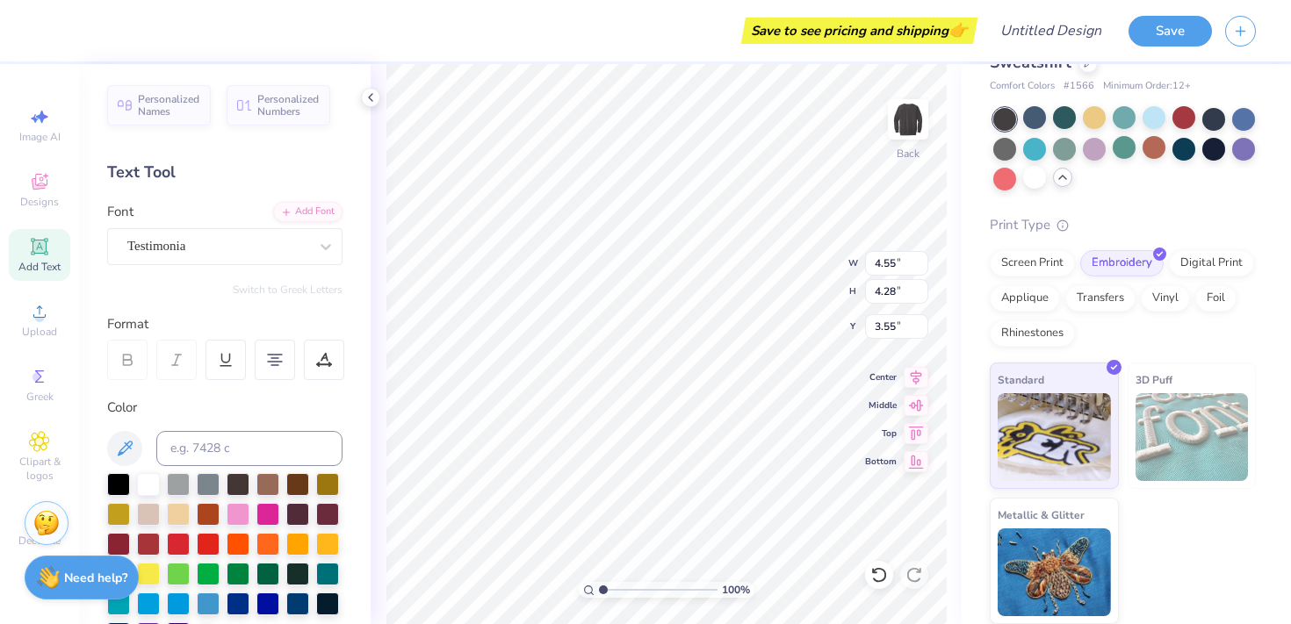
type input "3.00"
type input "3.86"
type input "3.63"
type input "3.65"
type input "3.00"
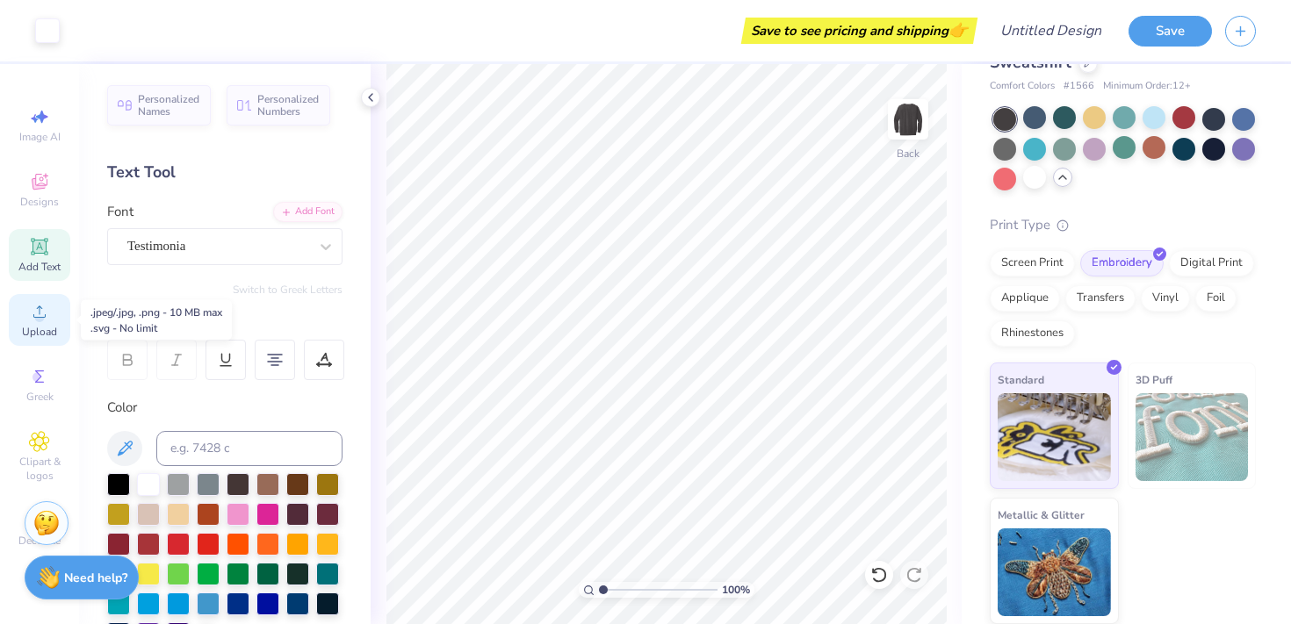
click at [37, 329] on span "Upload" at bounding box center [39, 332] width 35 height 14
click at [40, 328] on span "Upload" at bounding box center [39, 332] width 35 height 14
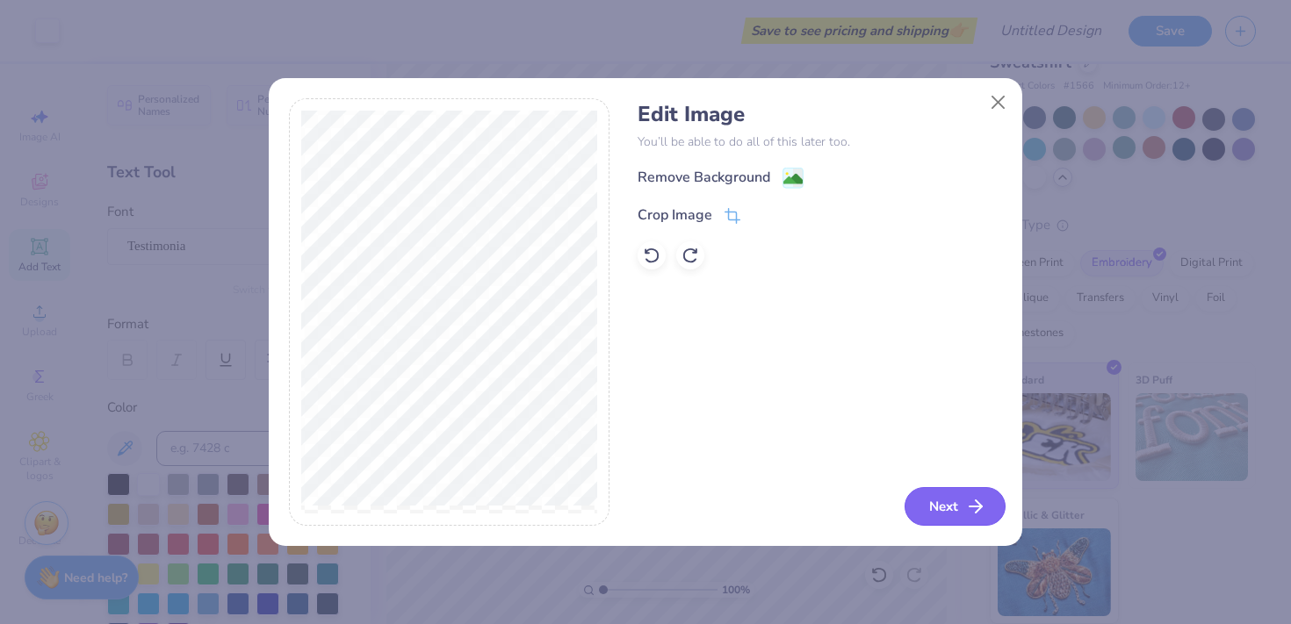
click at [928, 507] on button "Next" at bounding box center [954, 506] width 101 height 39
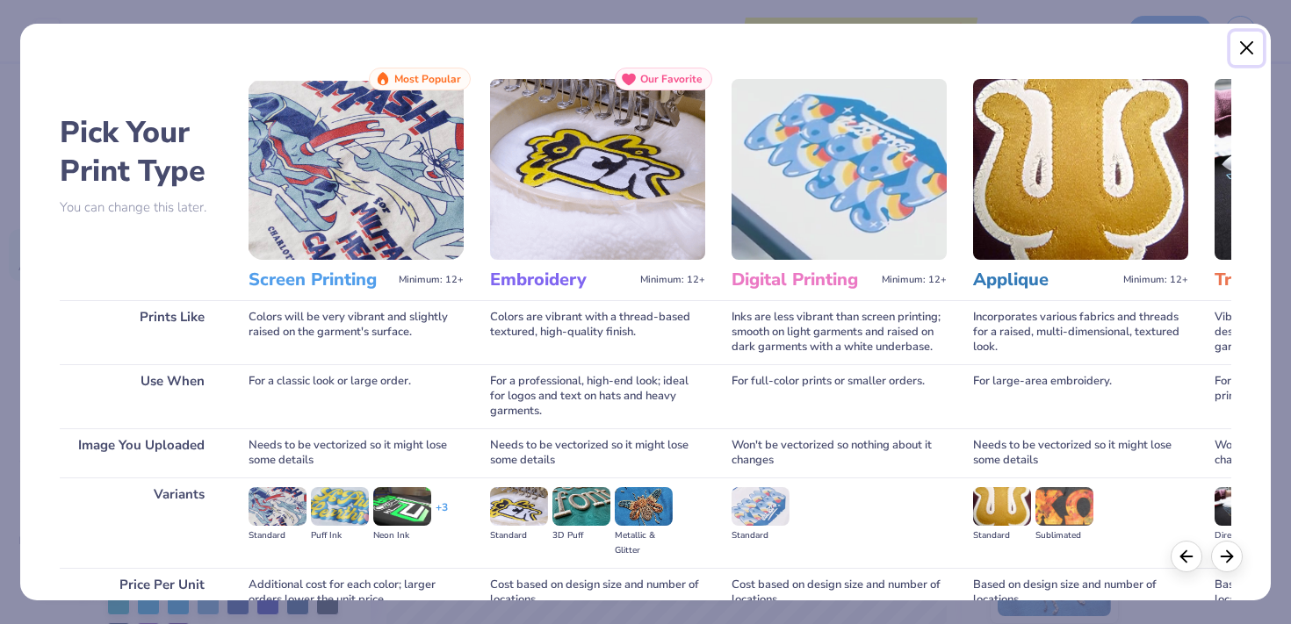
click at [1237, 58] on button "Close" at bounding box center [1246, 48] width 33 height 33
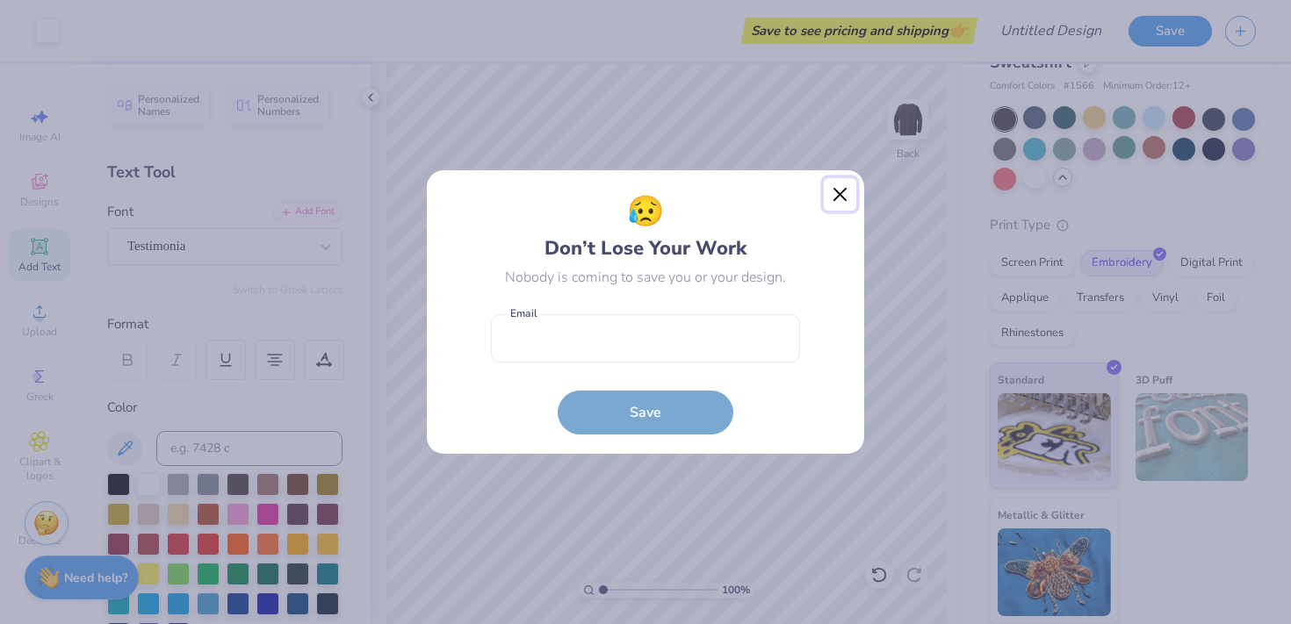
click at [829, 194] on button "Close" at bounding box center [840, 194] width 33 height 33
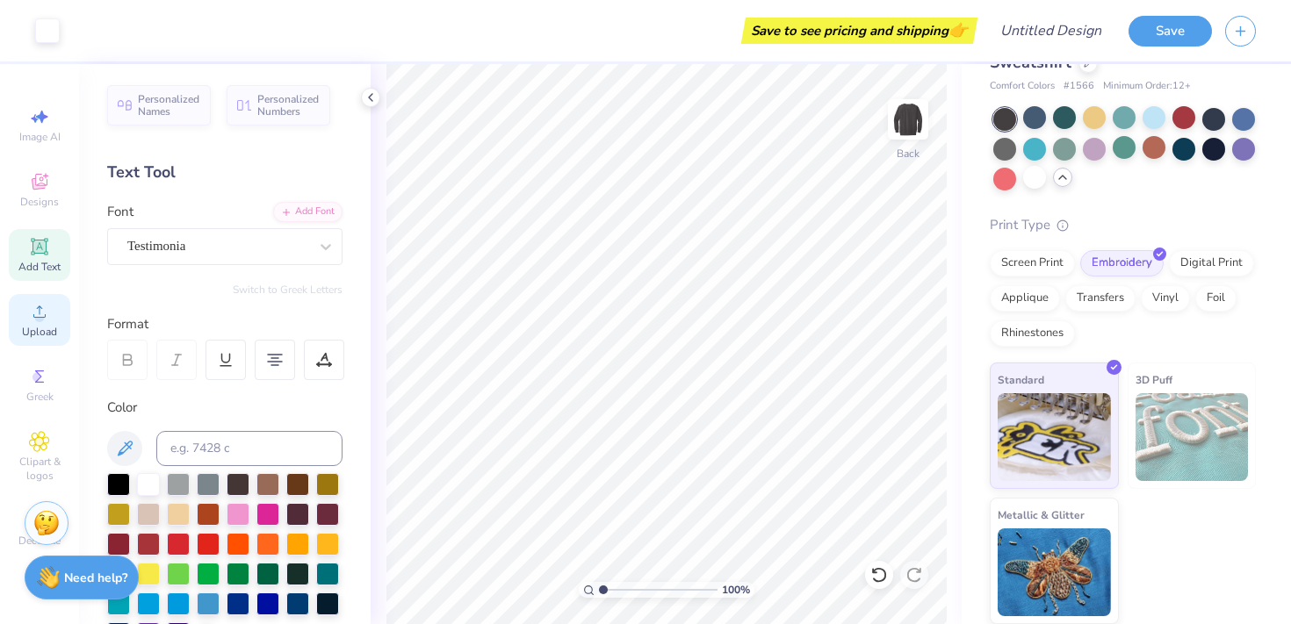
click at [30, 321] on icon at bounding box center [39, 311] width 21 height 21
